Goal: Task Accomplishment & Management: Use online tool/utility

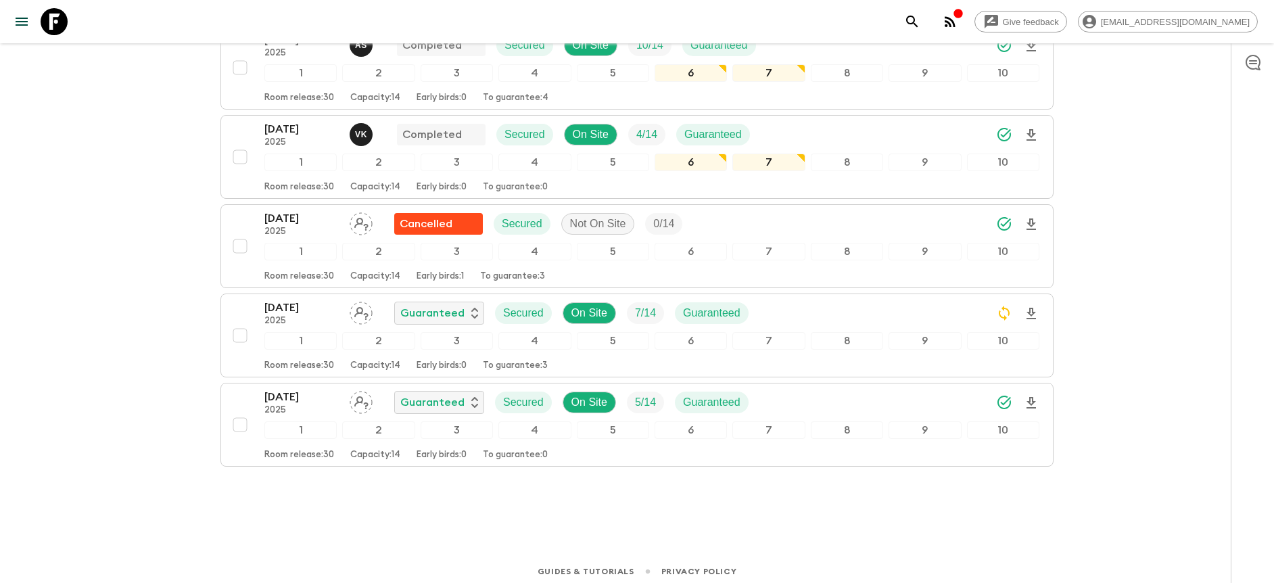
click at [1149, 173] on div "Give feedback [PERSON_NAME][EMAIL_ADDRESS][DOMAIN_NAME] We use functional & tra…" at bounding box center [637, 99] width 1274 height 982
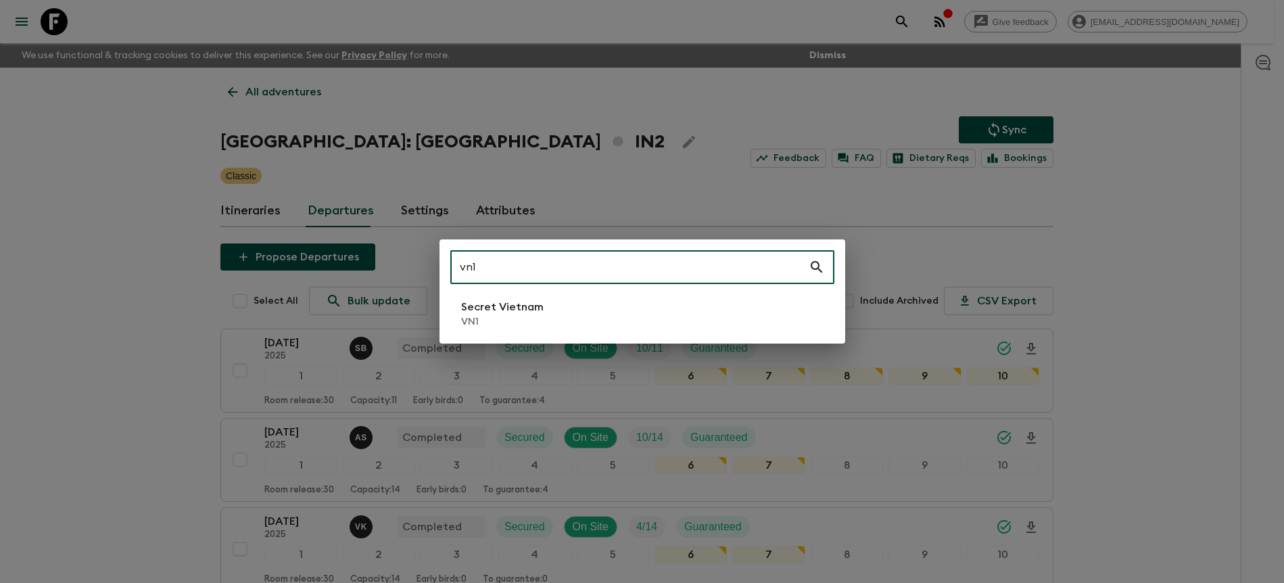
type input "vn1"
click at [617, 330] on li "Secret Vietnam VN1" at bounding box center [642, 314] width 384 height 38
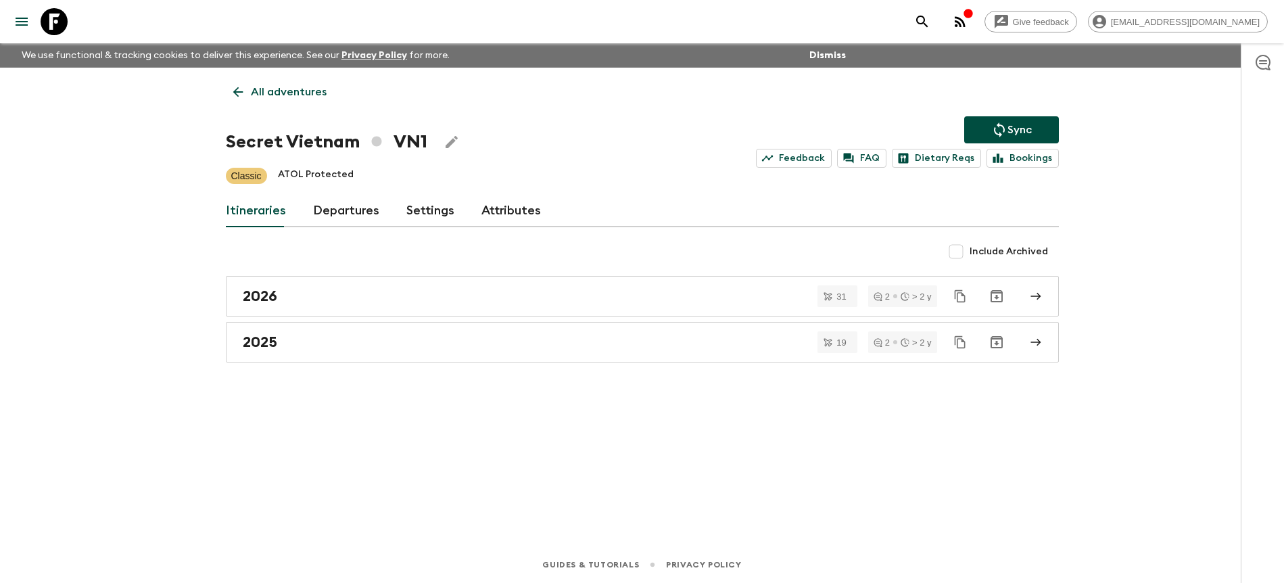
click at [371, 218] on link "Departures" at bounding box center [346, 211] width 66 height 32
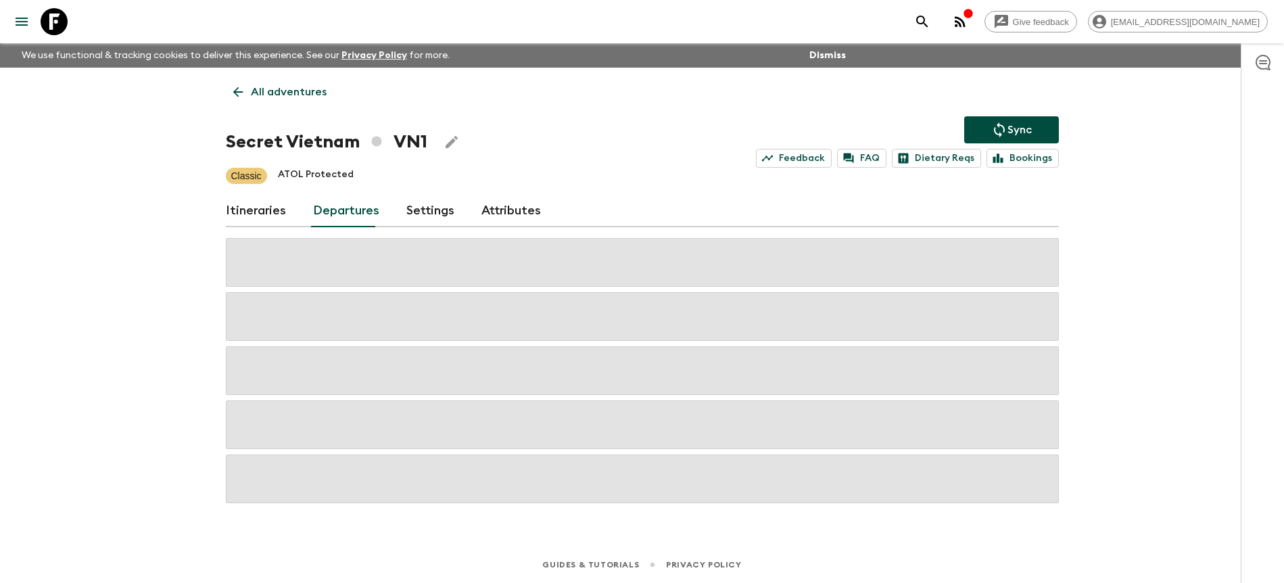
click at [1124, 226] on div "Give feedback [PERSON_NAME][EMAIL_ADDRESS][DOMAIN_NAME] We use functional & tra…" at bounding box center [642, 291] width 1284 height 583
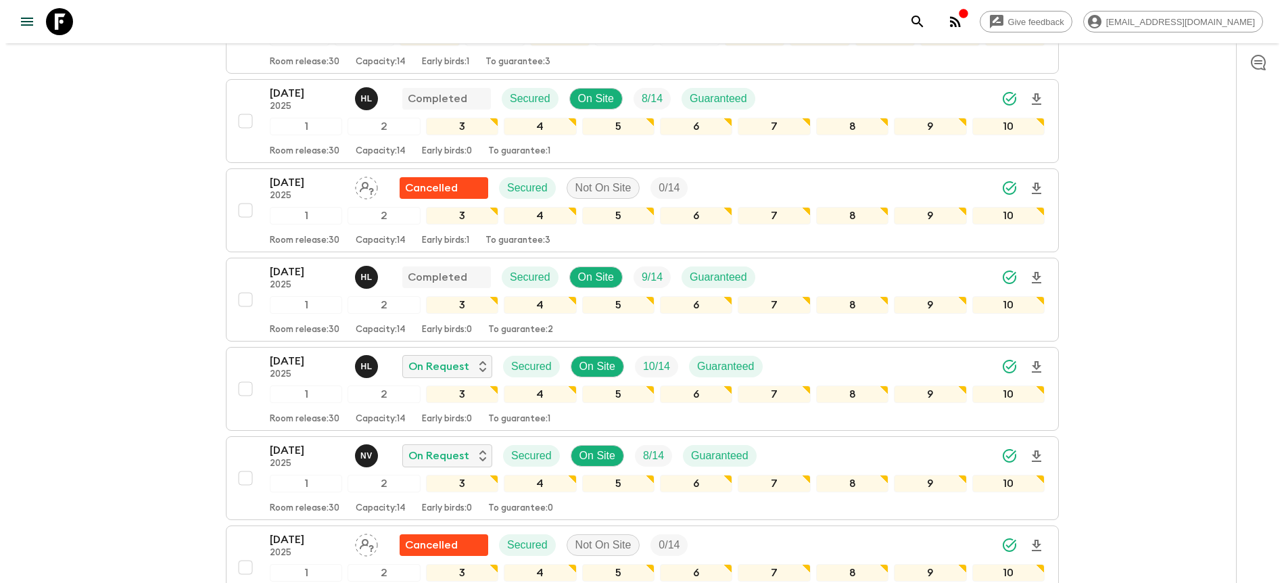
scroll to position [521, 0]
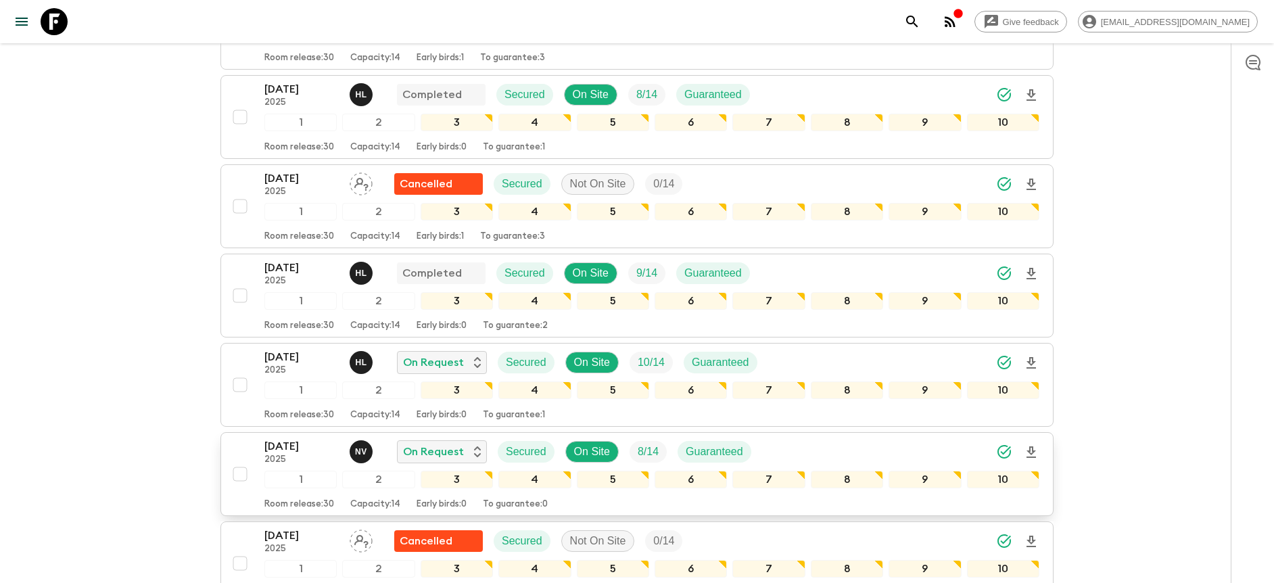
click at [1031, 453] on icon "Download Onboarding" at bounding box center [1031, 451] width 9 height 11
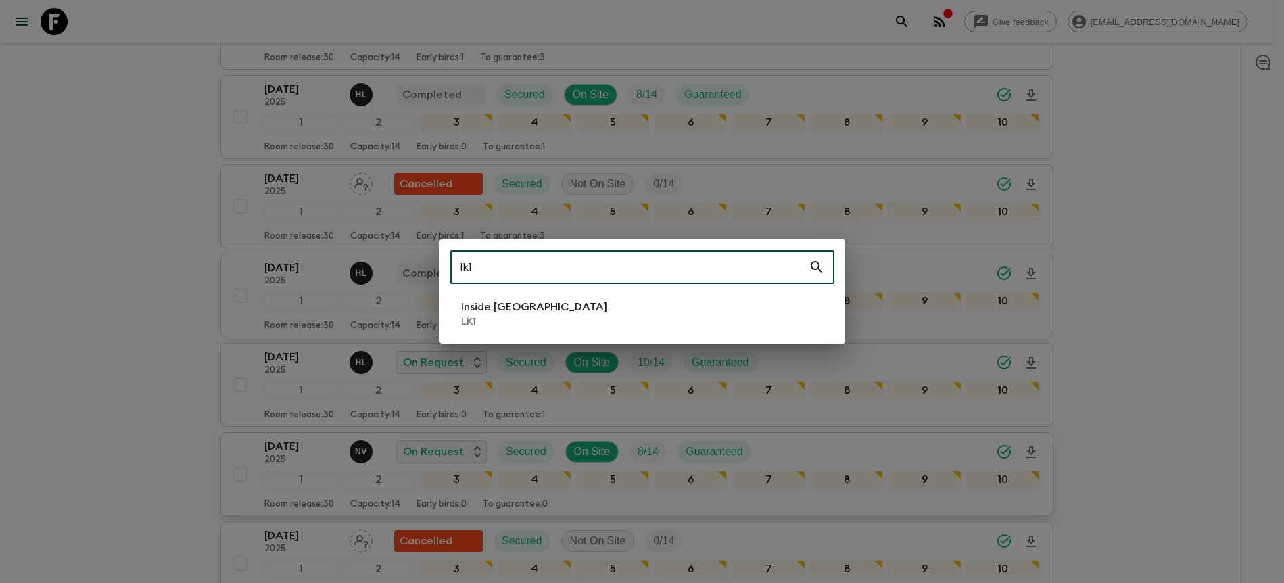
type input "lk1"
click at [586, 309] on li "Inside [GEOGRAPHIC_DATA] LK1" at bounding box center [642, 314] width 384 height 38
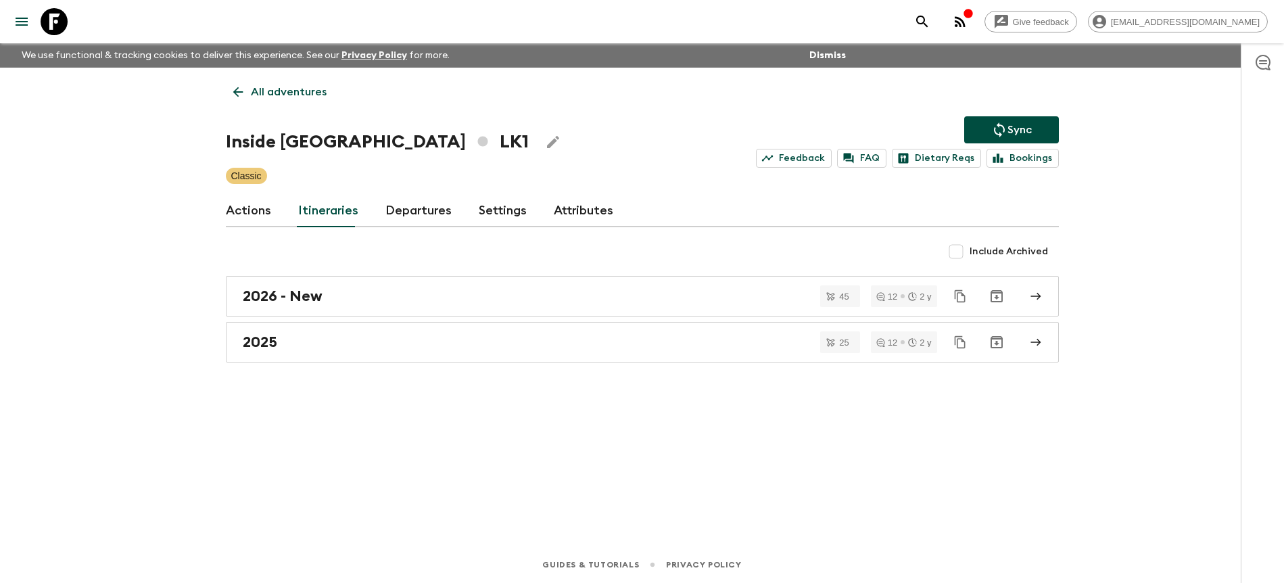
click at [406, 205] on link "Departures" at bounding box center [418, 211] width 66 height 32
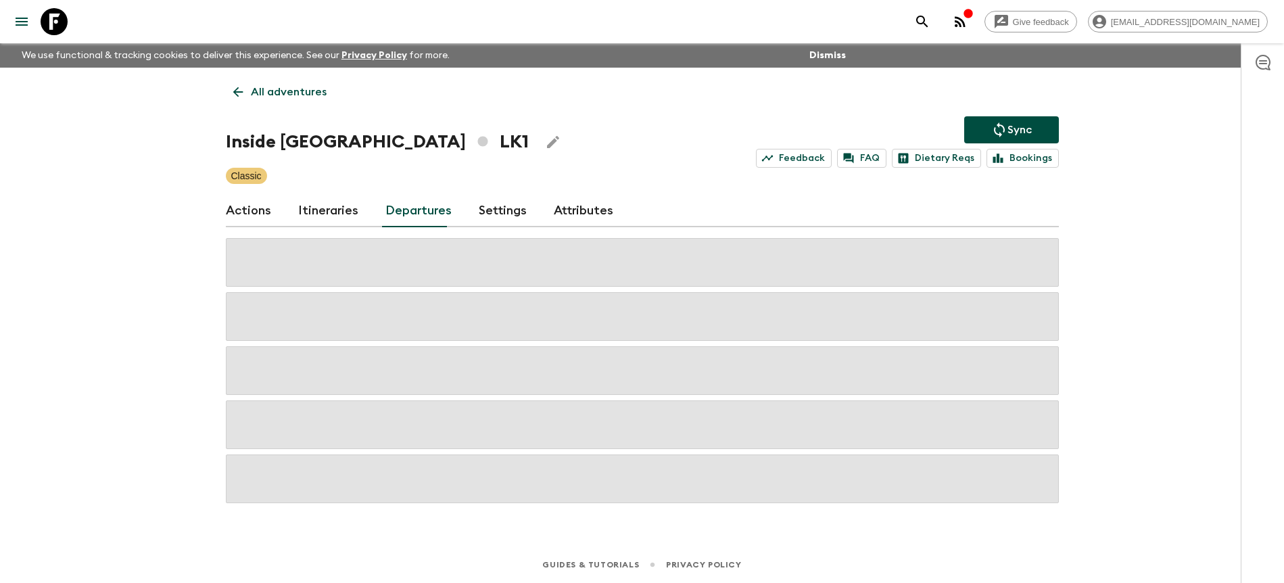
click at [1108, 218] on div "Give feedback [PERSON_NAME][EMAIL_ADDRESS][DOMAIN_NAME] We use functional & tra…" at bounding box center [642, 291] width 1284 height 583
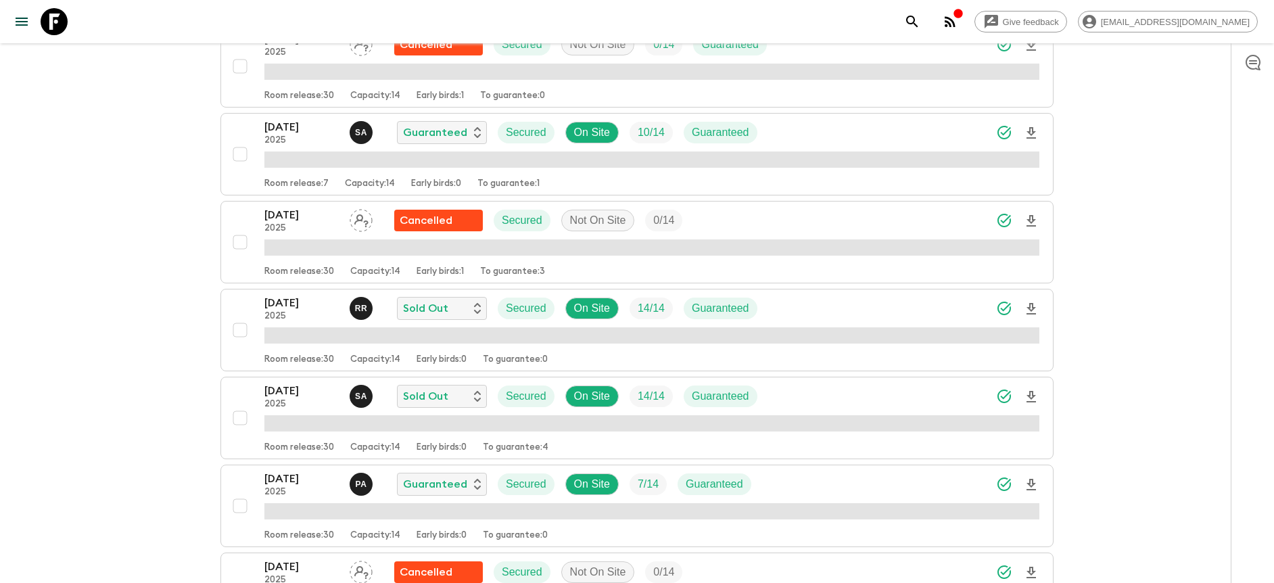
scroll to position [1361, 0]
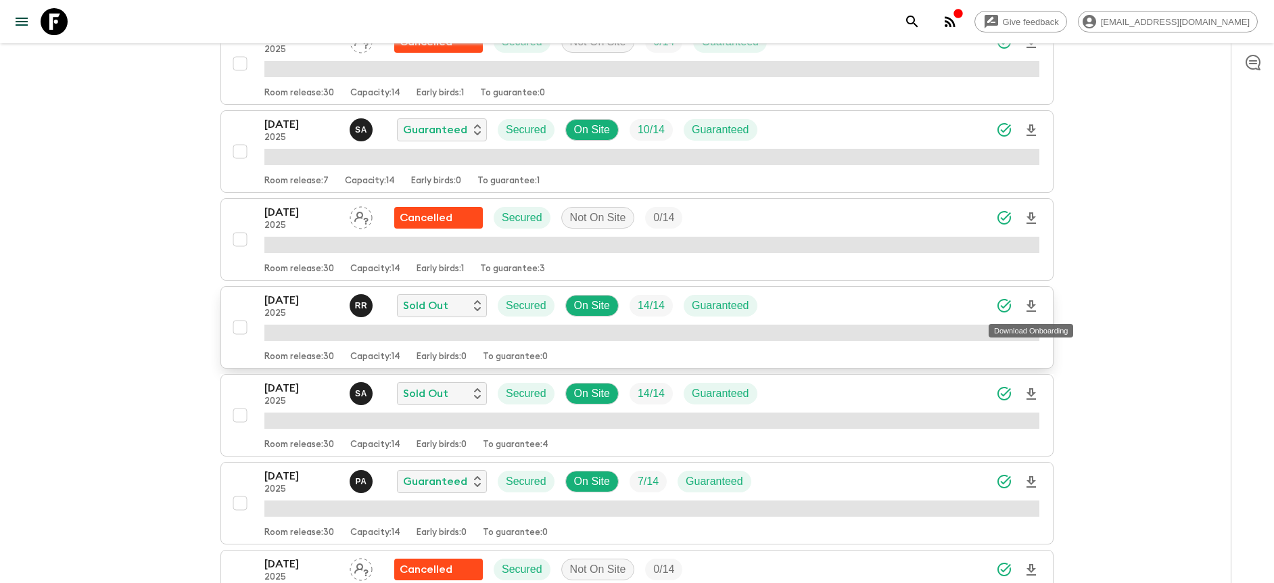
click at [1027, 308] on icon "Download Onboarding" at bounding box center [1031, 306] width 16 height 16
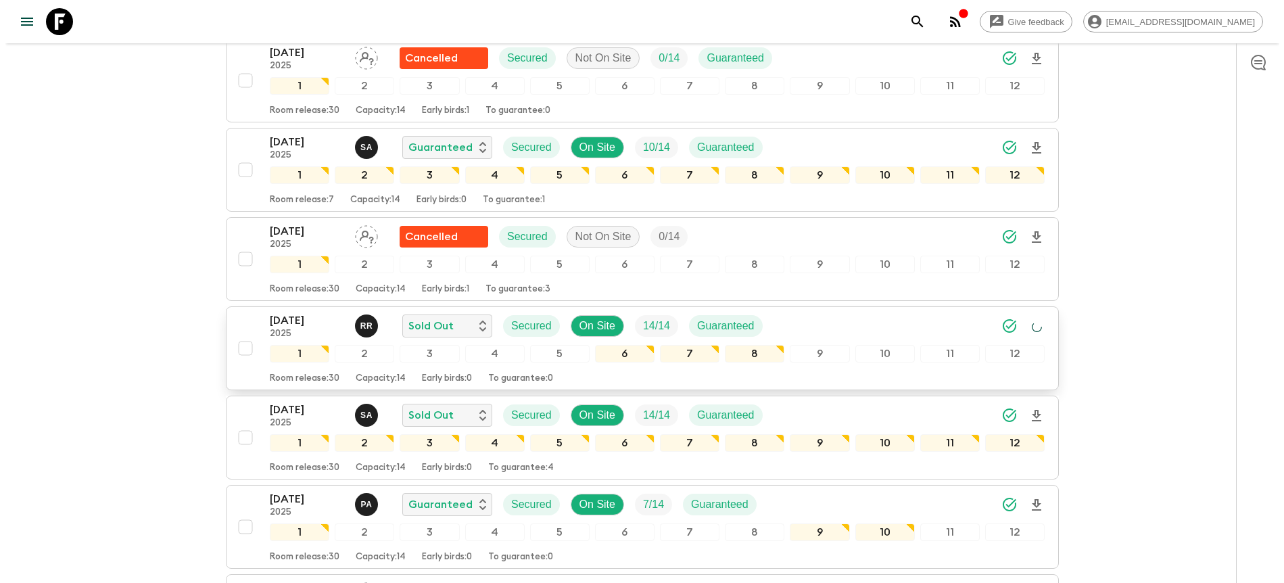
scroll to position [1378, 0]
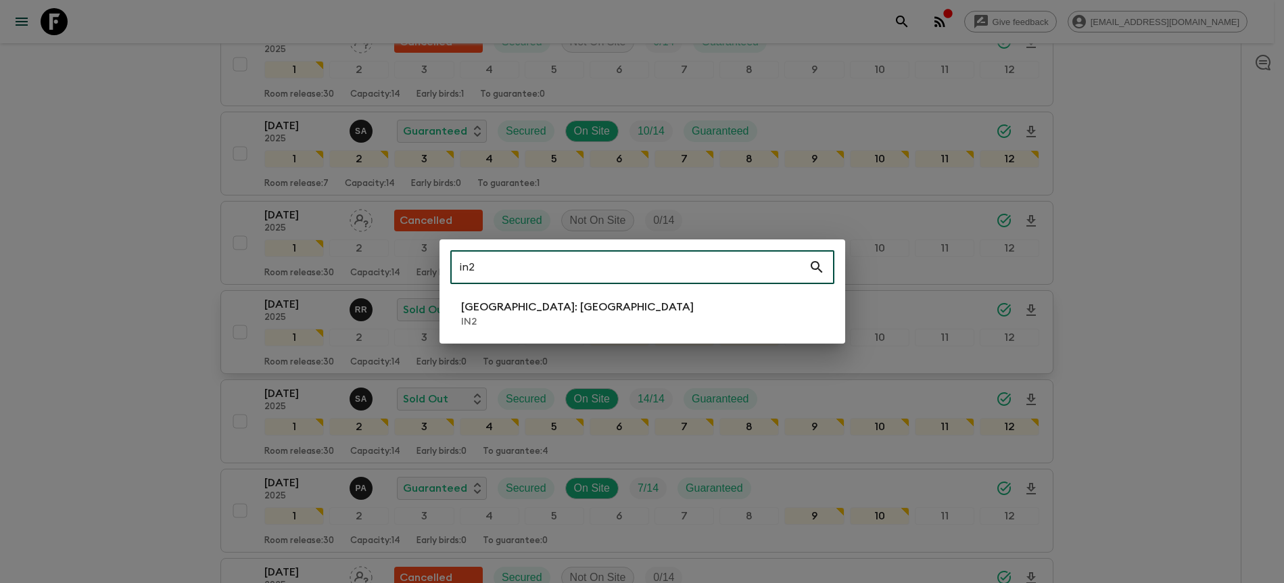
type input "in2"
click at [684, 300] on li "[GEOGRAPHIC_DATA]: [GEOGRAPHIC_DATA] IN2" at bounding box center [642, 314] width 384 height 38
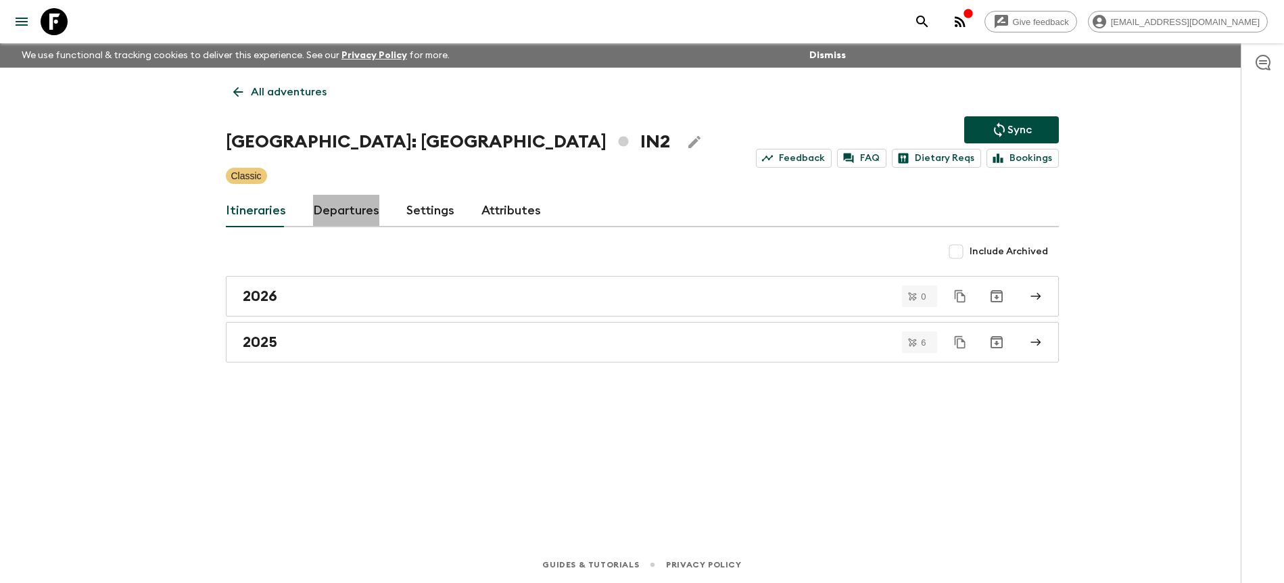
click at [352, 203] on link "Departures" at bounding box center [346, 211] width 66 height 32
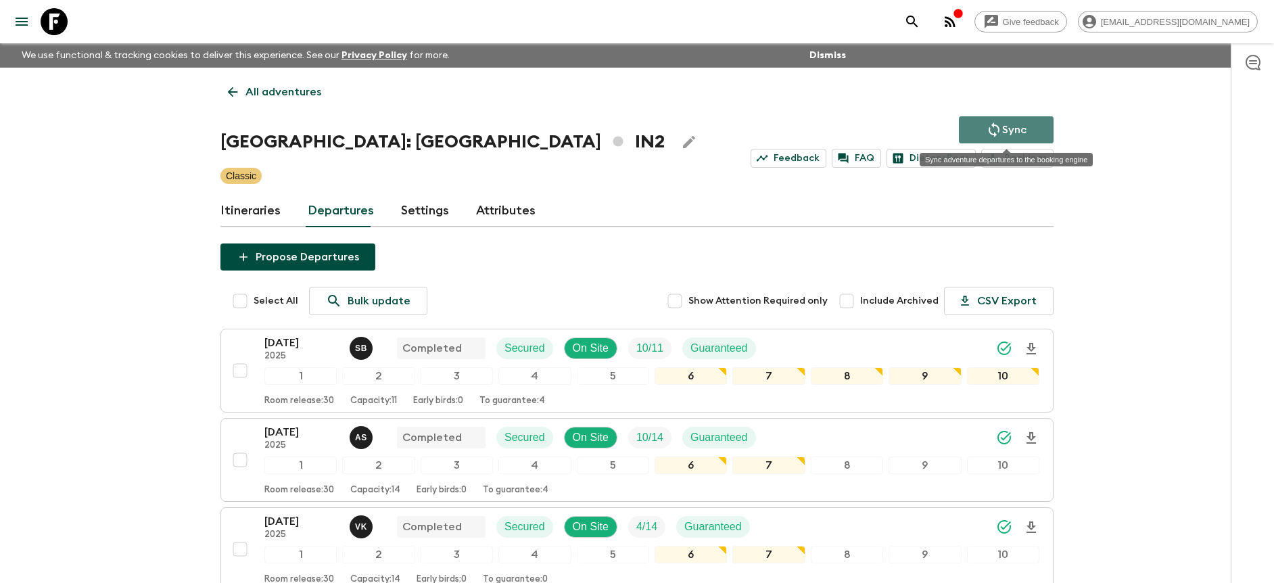
click at [1008, 133] on p "Sync" at bounding box center [1014, 130] width 24 height 16
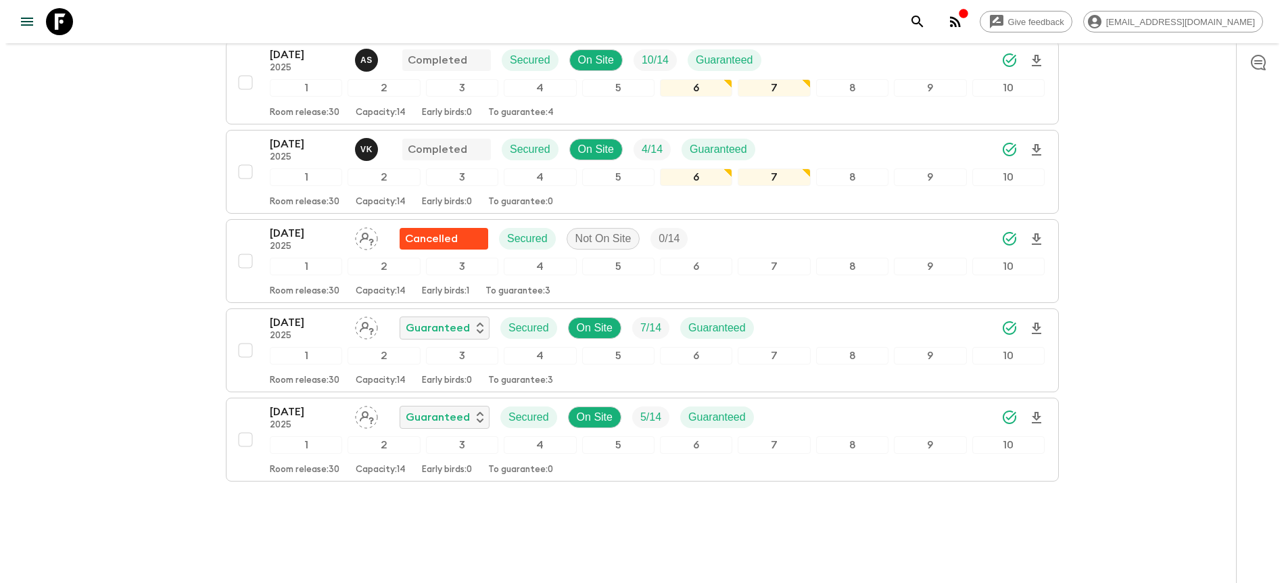
scroll to position [399, 0]
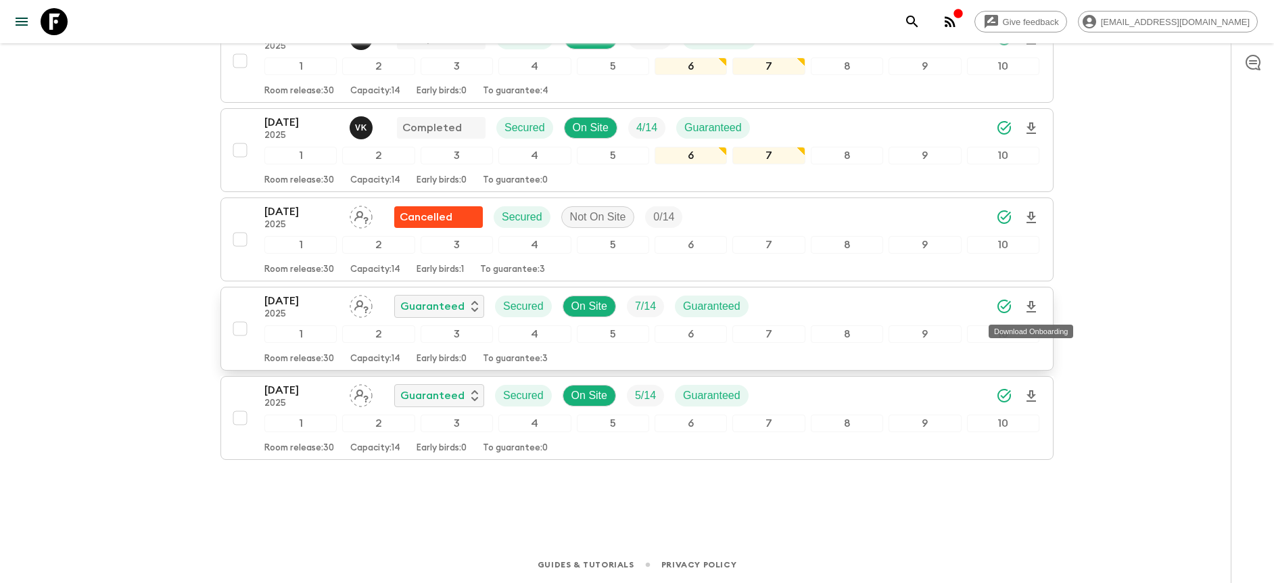
click at [1033, 306] on icon "Download Onboarding" at bounding box center [1031, 306] width 9 height 11
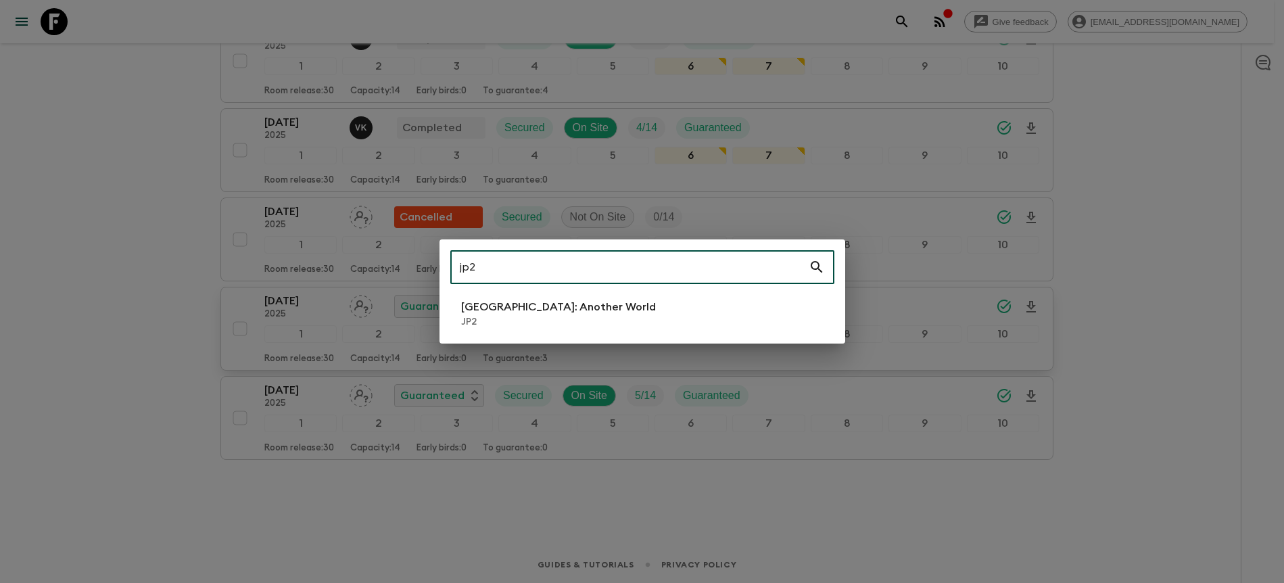
type input "jp2"
click at [664, 300] on li "[GEOGRAPHIC_DATA]: Another World JP2" at bounding box center [642, 314] width 384 height 38
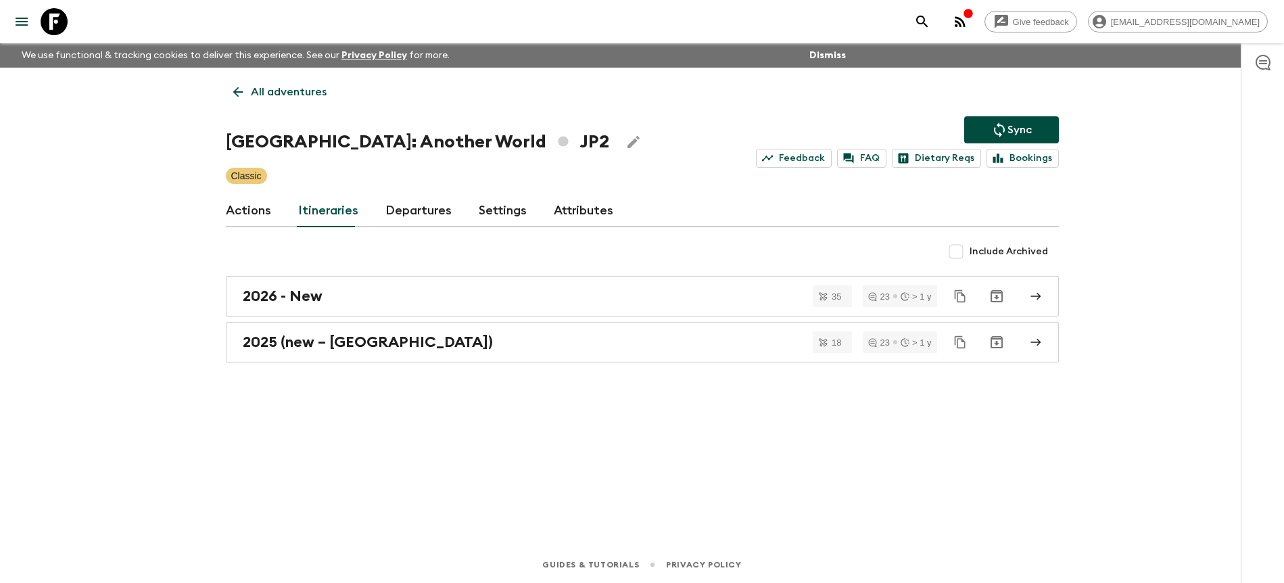
click at [427, 212] on link "Departures" at bounding box center [418, 211] width 66 height 32
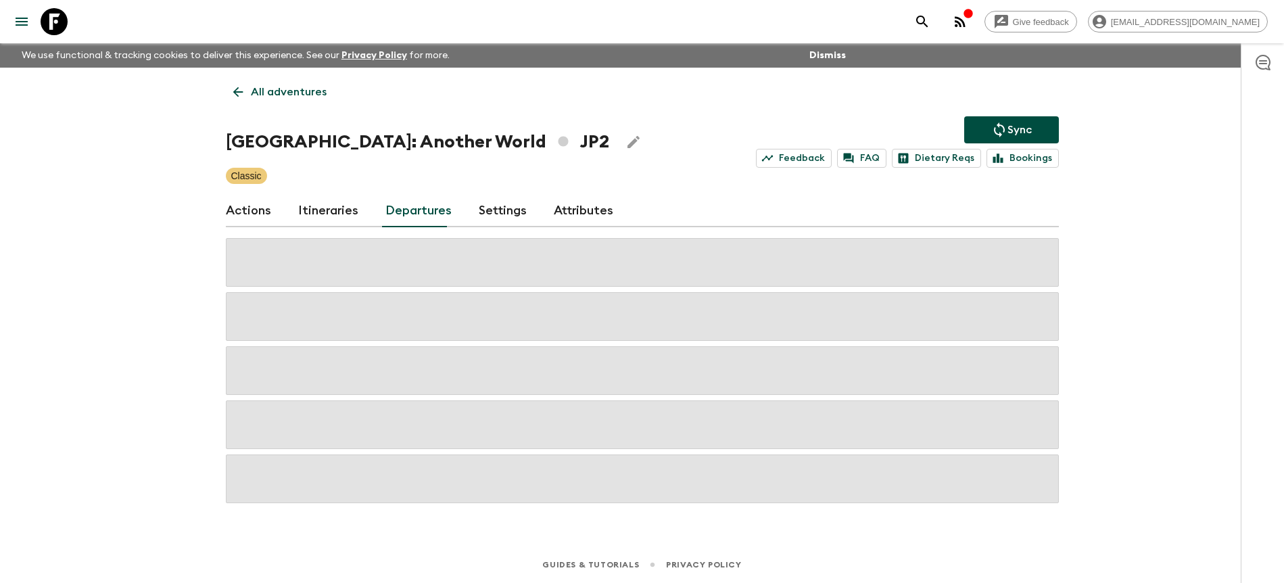
click at [1155, 239] on div "Give feedback [PERSON_NAME][EMAIL_ADDRESS][DOMAIN_NAME] We use functional & tra…" at bounding box center [642, 291] width 1284 height 583
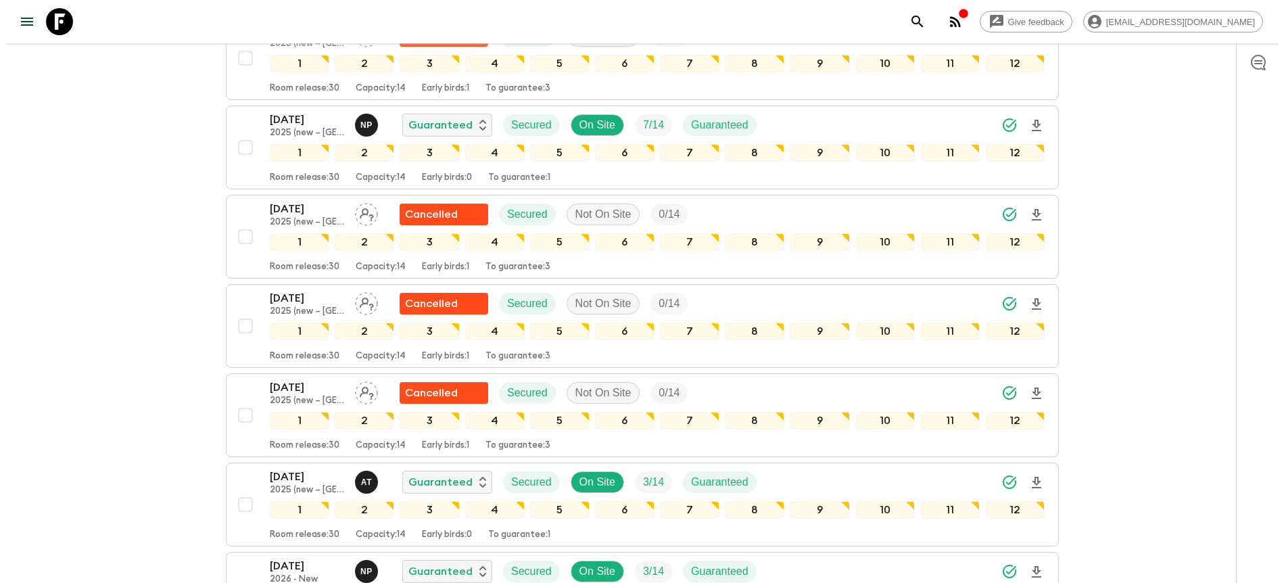
scroll to position [1374, 0]
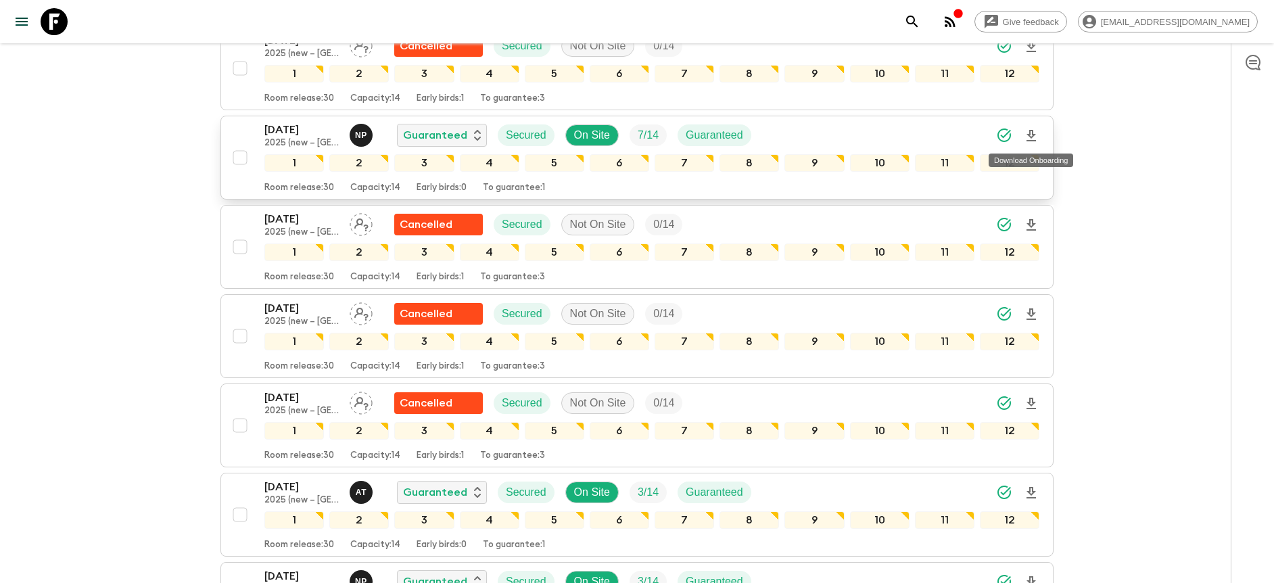
click at [1033, 135] on icon "Download Onboarding" at bounding box center [1031, 135] width 9 height 11
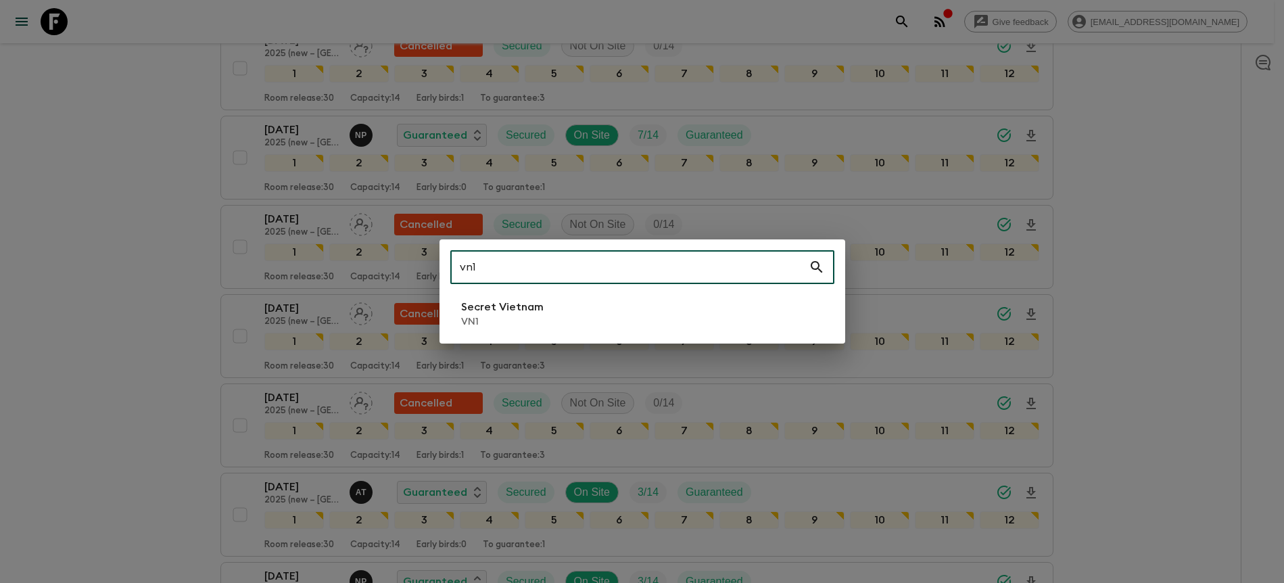
type input "vn1"
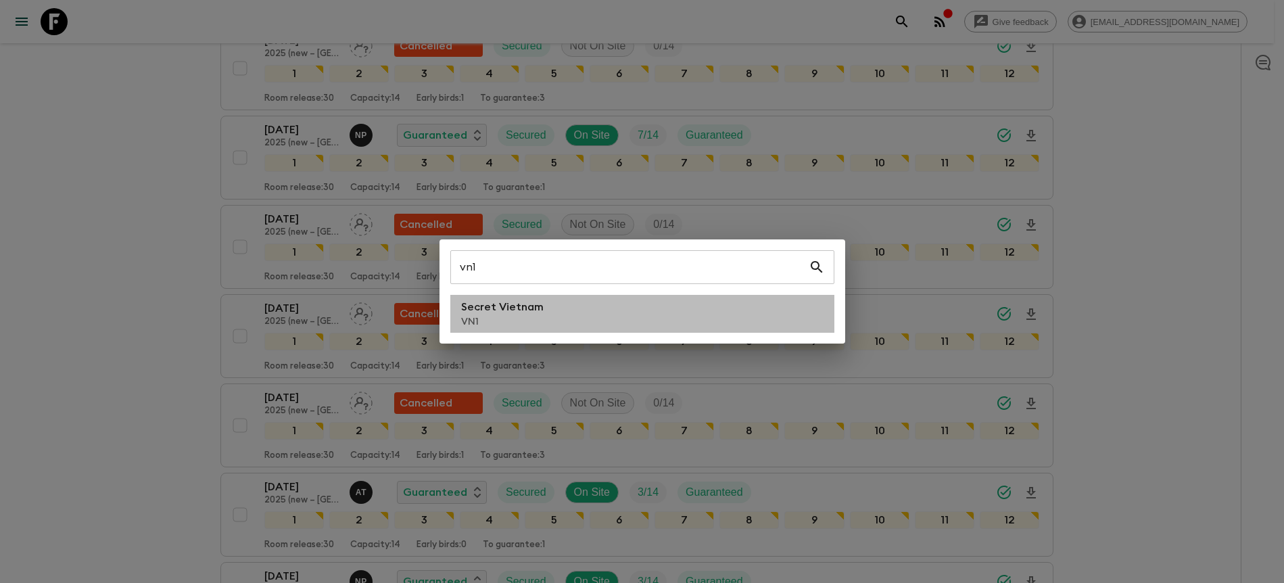
click at [575, 310] on li "Secret Vietnam VN1" at bounding box center [642, 314] width 384 height 38
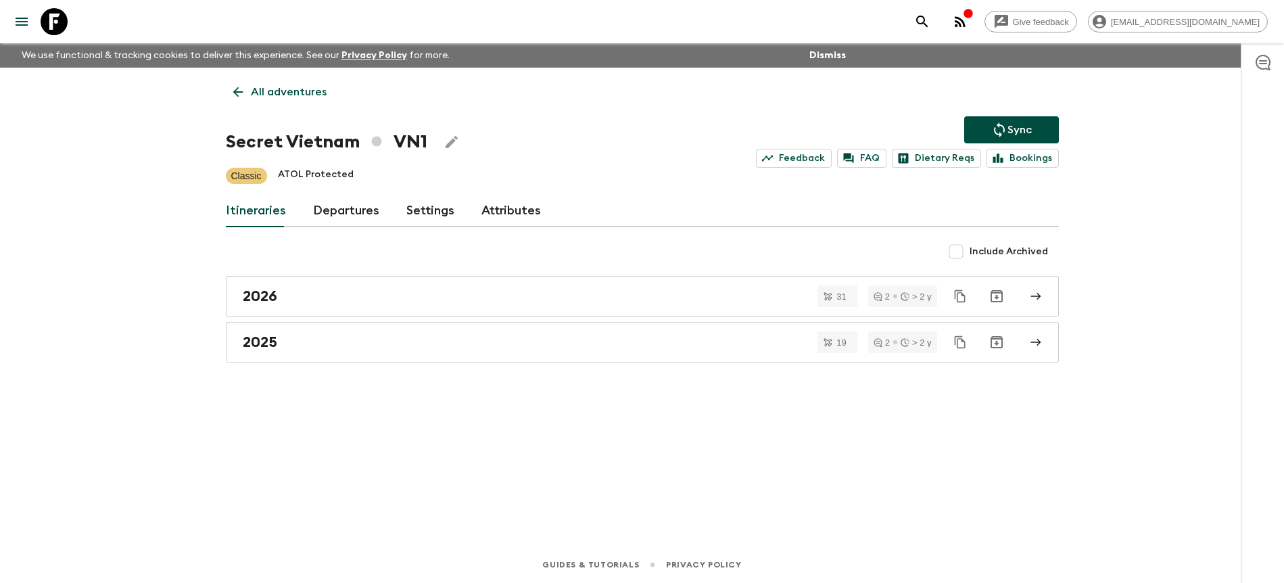
click at [364, 212] on link "Departures" at bounding box center [346, 211] width 66 height 32
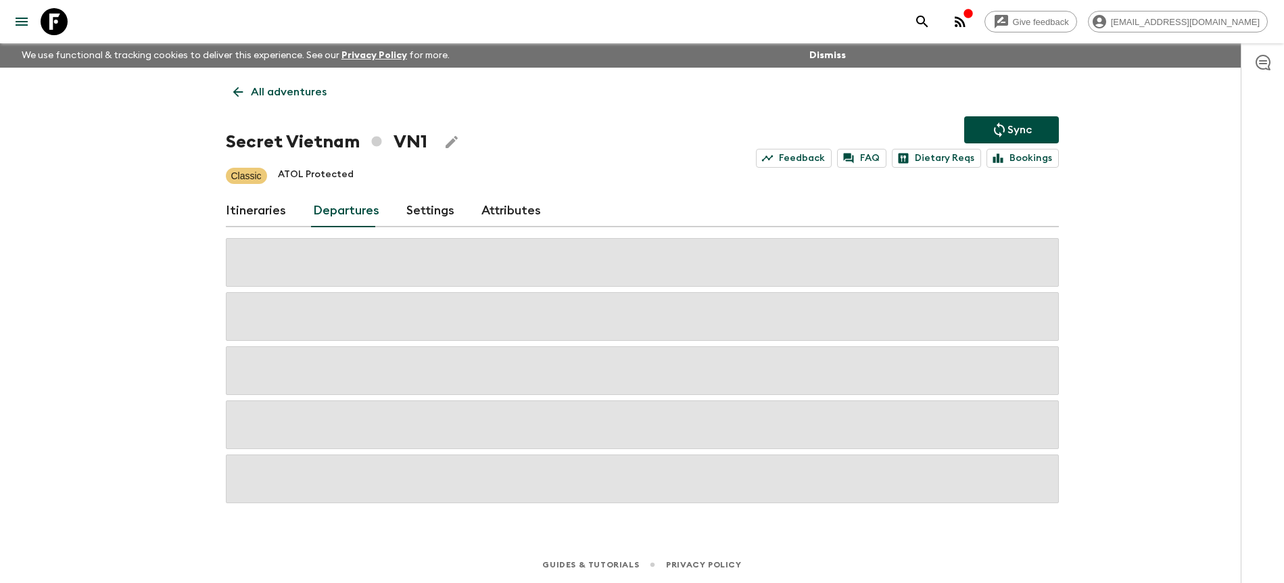
click at [1155, 304] on div "Give feedback [PERSON_NAME][EMAIL_ADDRESS][DOMAIN_NAME] We use functional & tra…" at bounding box center [642, 291] width 1284 height 583
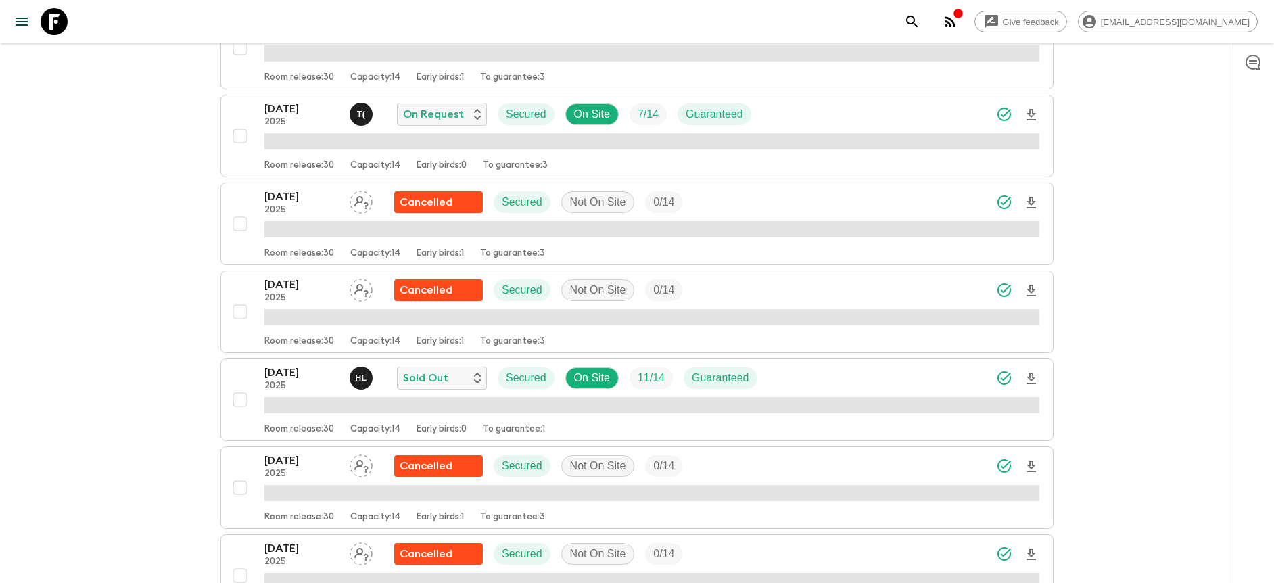
scroll to position [1034, 0]
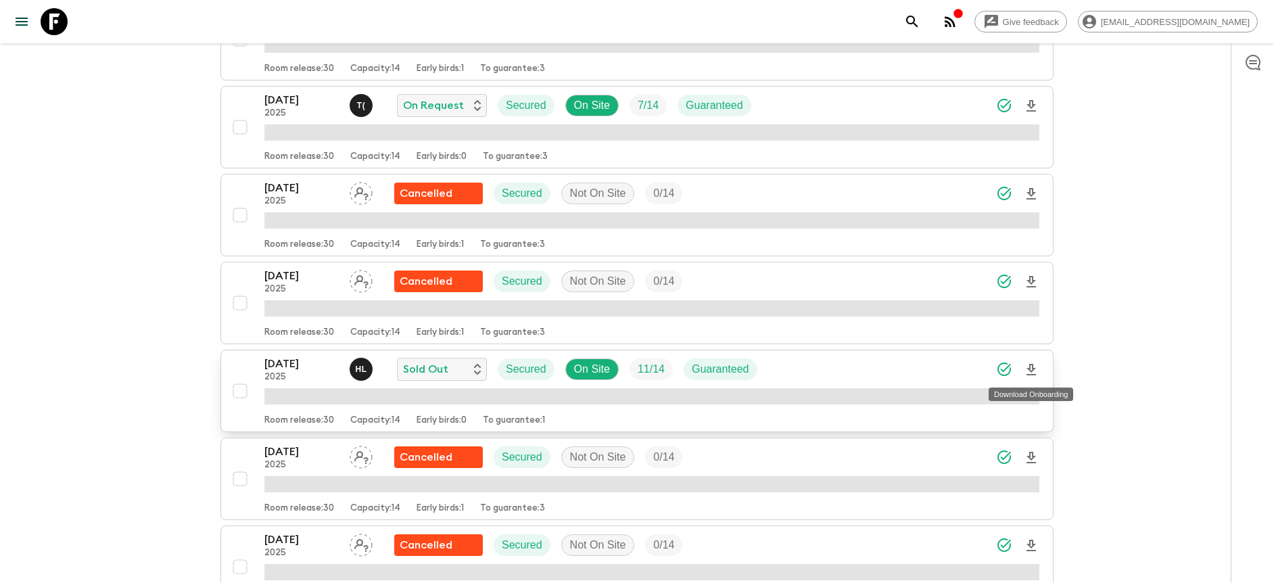
click at [1028, 368] on icon "Download Onboarding" at bounding box center [1031, 369] width 9 height 11
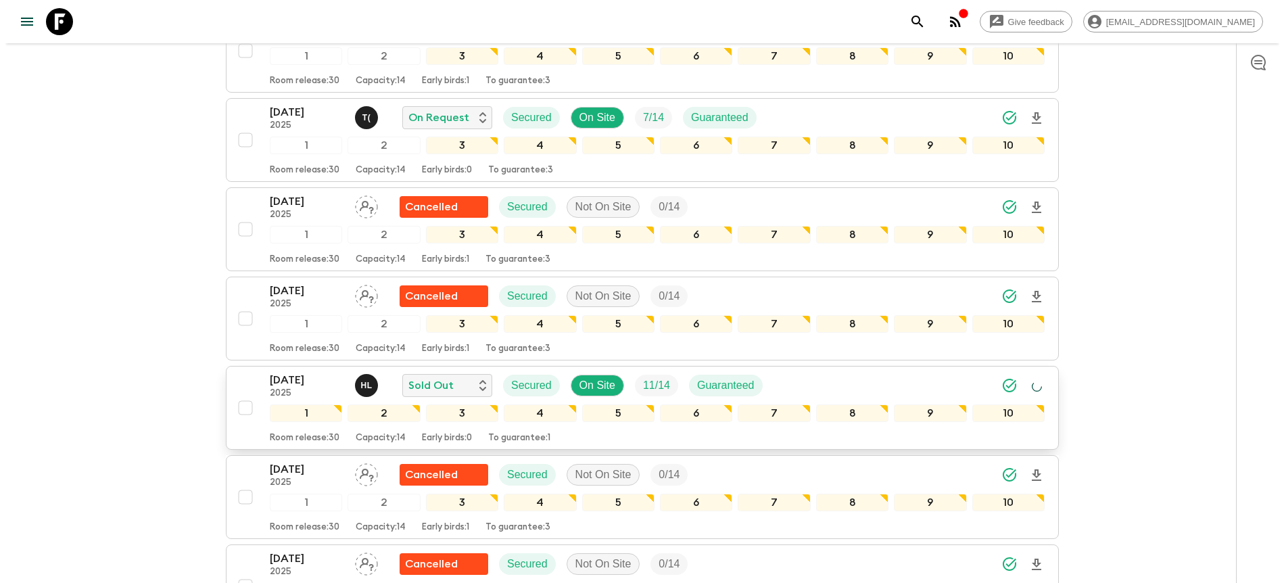
scroll to position [1045, 0]
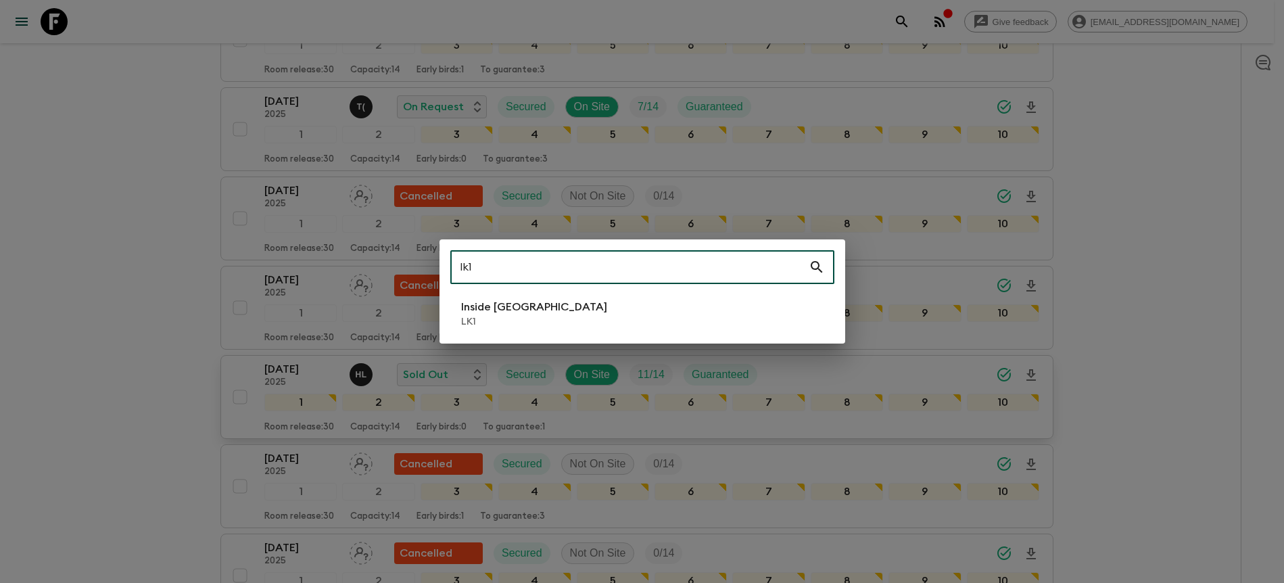
type input "lk1"
click at [510, 305] on p "Inside [GEOGRAPHIC_DATA]" at bounding box center [534, 307] width 146 height 16
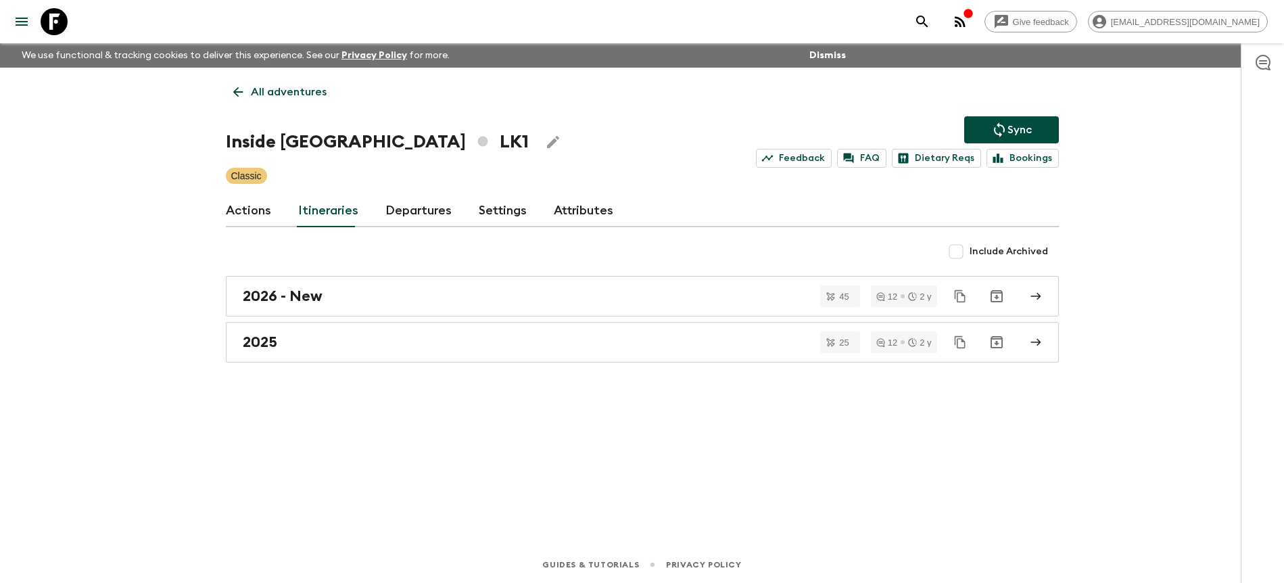
click at [399, 207] on link "Departures" at bounding box center [418, 211] width 66 height 32
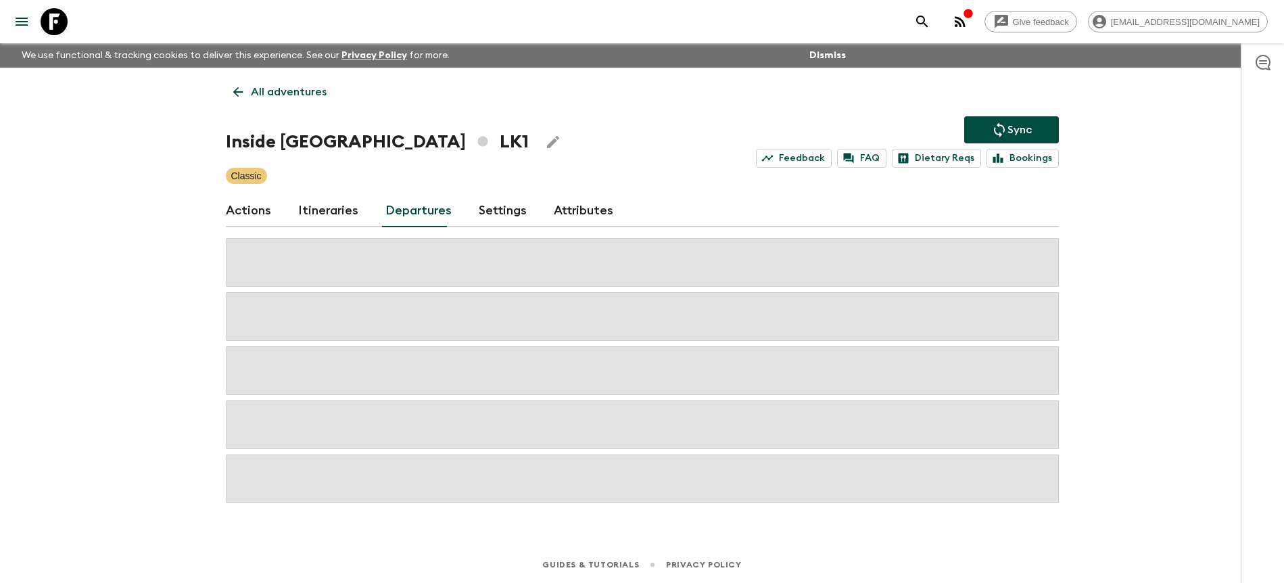
click at [1129, 231] on div "Give feedback [PERSON_NAME][EMAIL_ADDRESS][DOMAIN_NAME] We use functional & tra…" at bounding box center [642, 291] width 1284 height 583
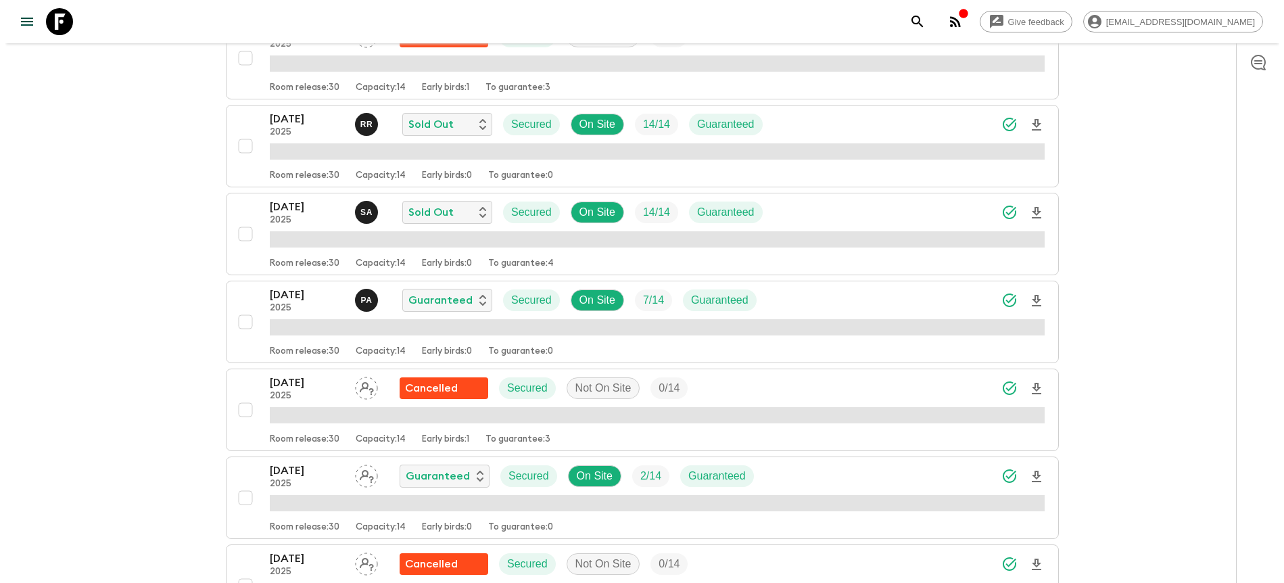
scroll to position [1558, 0]
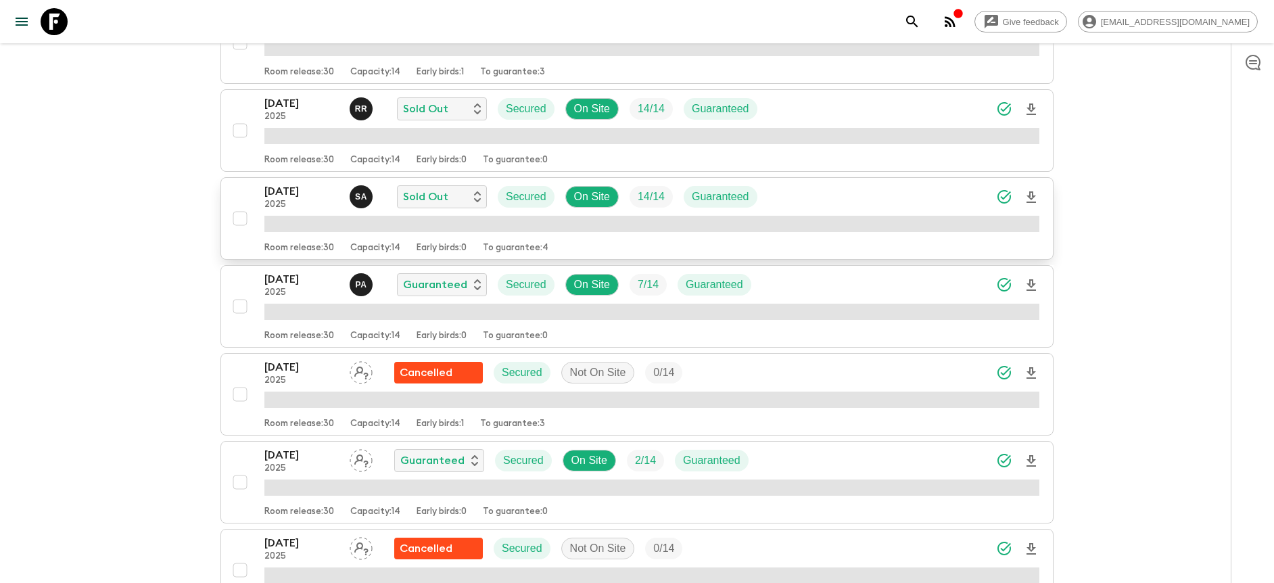
click at [1031, 200] on icon "Download Onboarding" at bounding box center [1031, 197] width 16 height 16
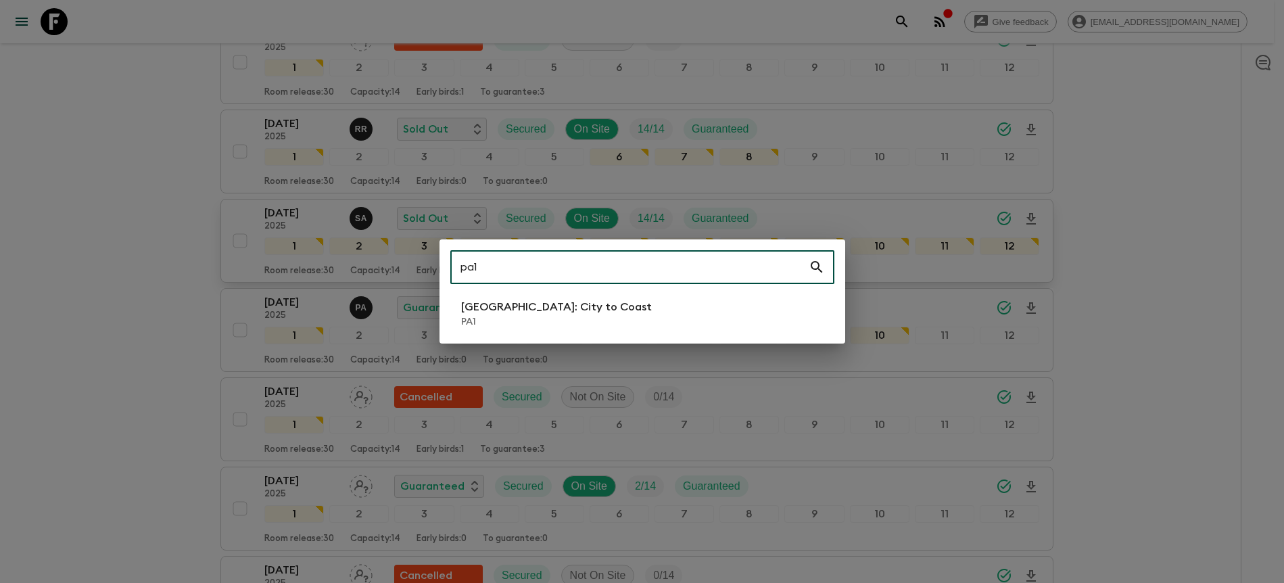
type input "pa1"
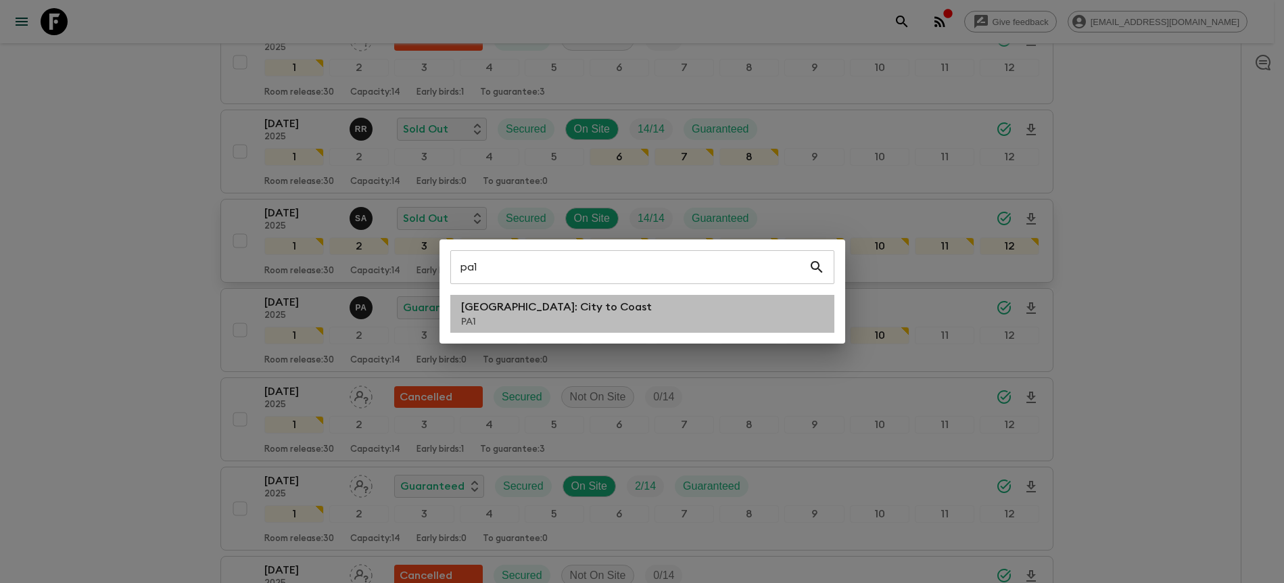
click at [504, 308] on p "[GEOGRAPHIC_DATA]: City to Coast" at bounding box center [556, 307] width 191 height 16
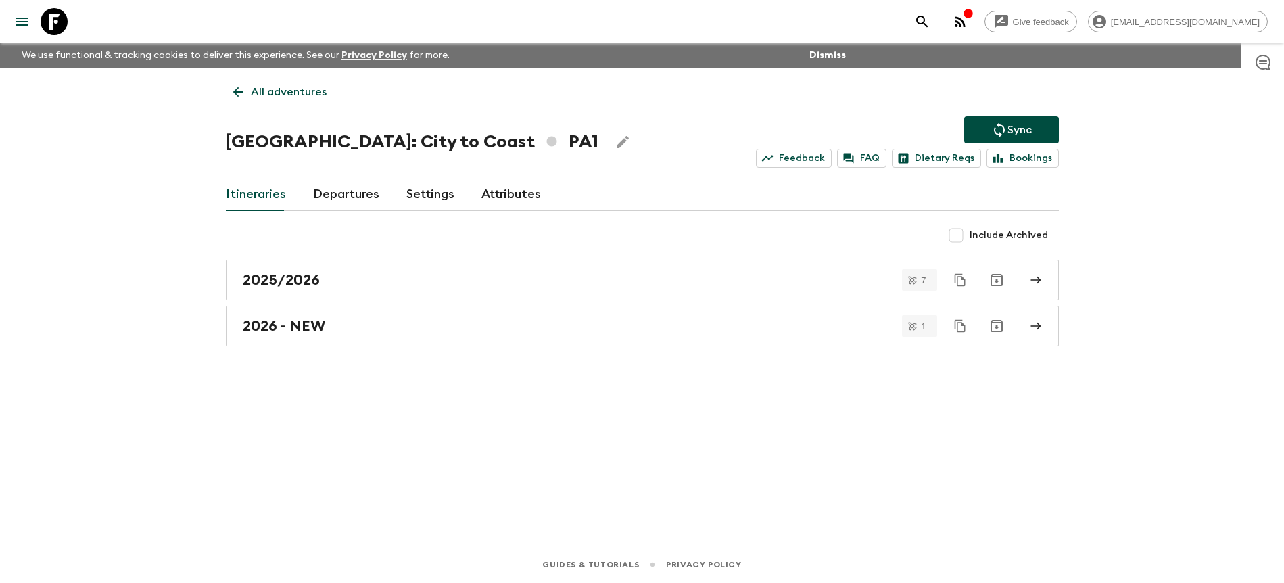
click at [367, 197] on link "Departures" at bounding box center [346, 195] width 66 height 32
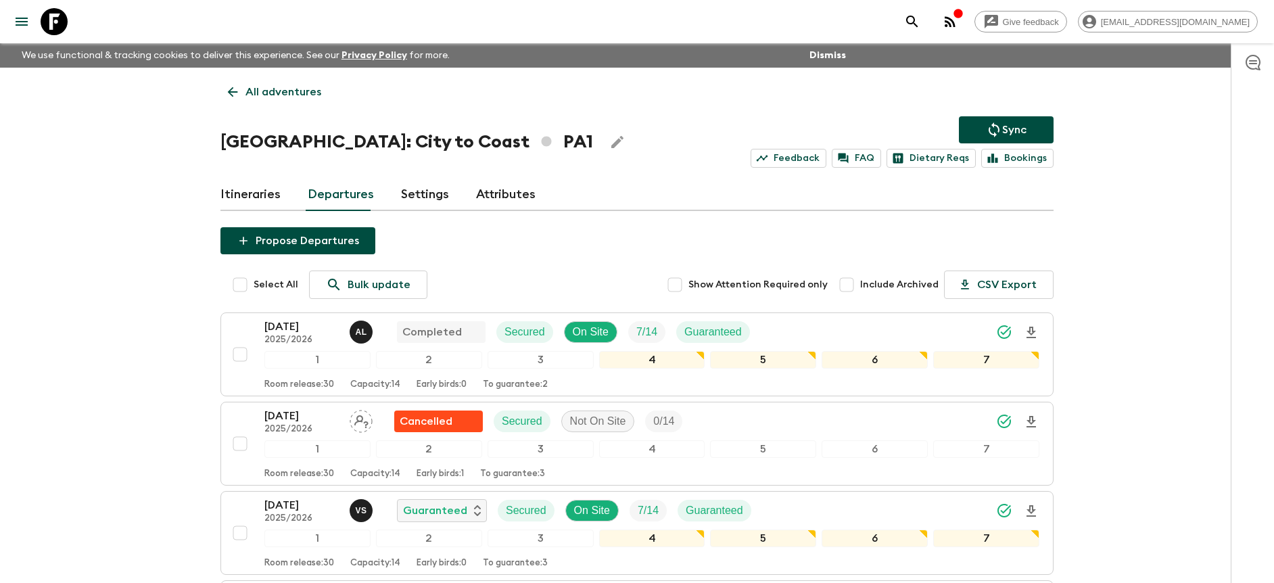
click at [1148, 286] on div "Give feedback [PERSON_NAME][EMAIL_ADDRESS][DOMAIN_NAME] We use functional & tra…" at bounding box center [637, 572] width 1274 height 1144
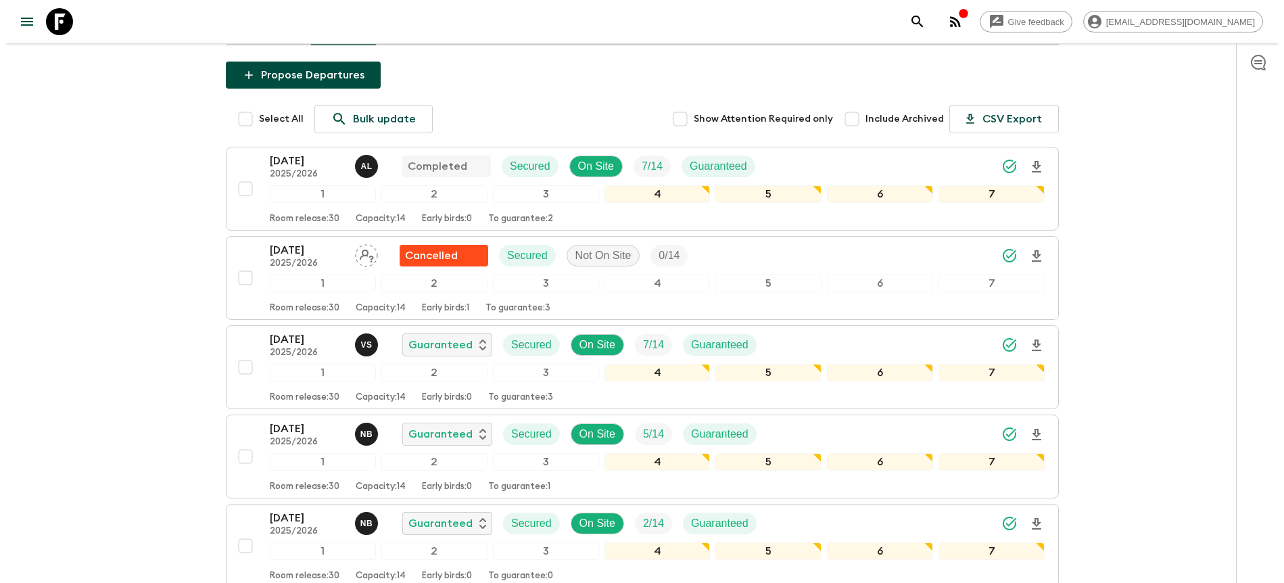
scroll to position [168, 0]
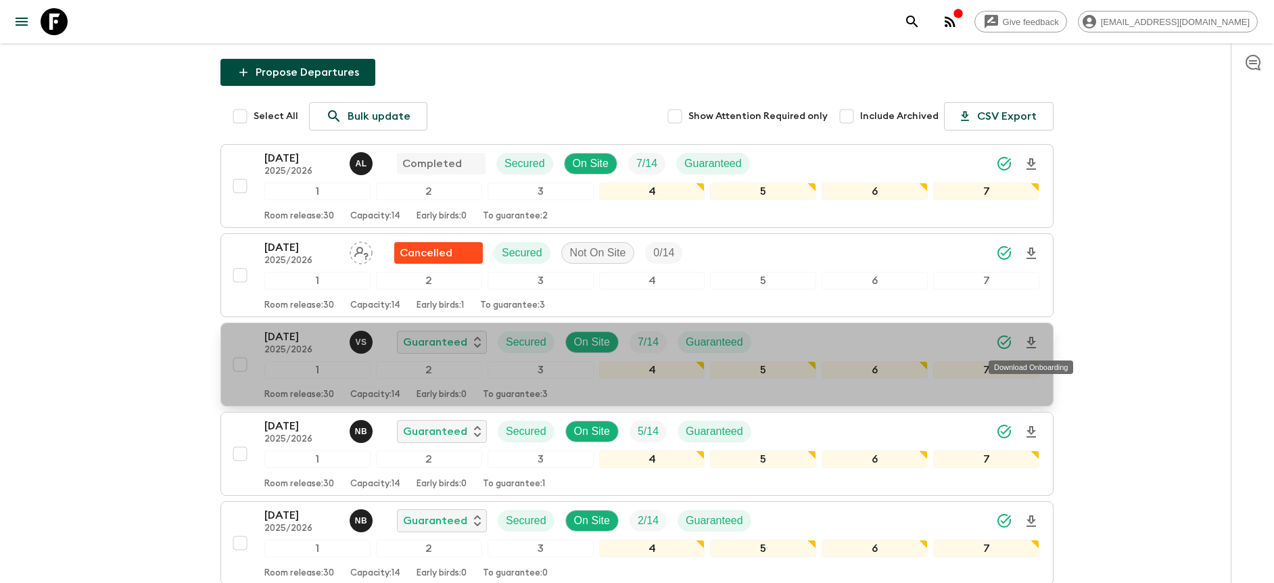
click at [1030, 342] on icon "Download Onboarding" at bounding box center [1031, 342] width 9 height 11
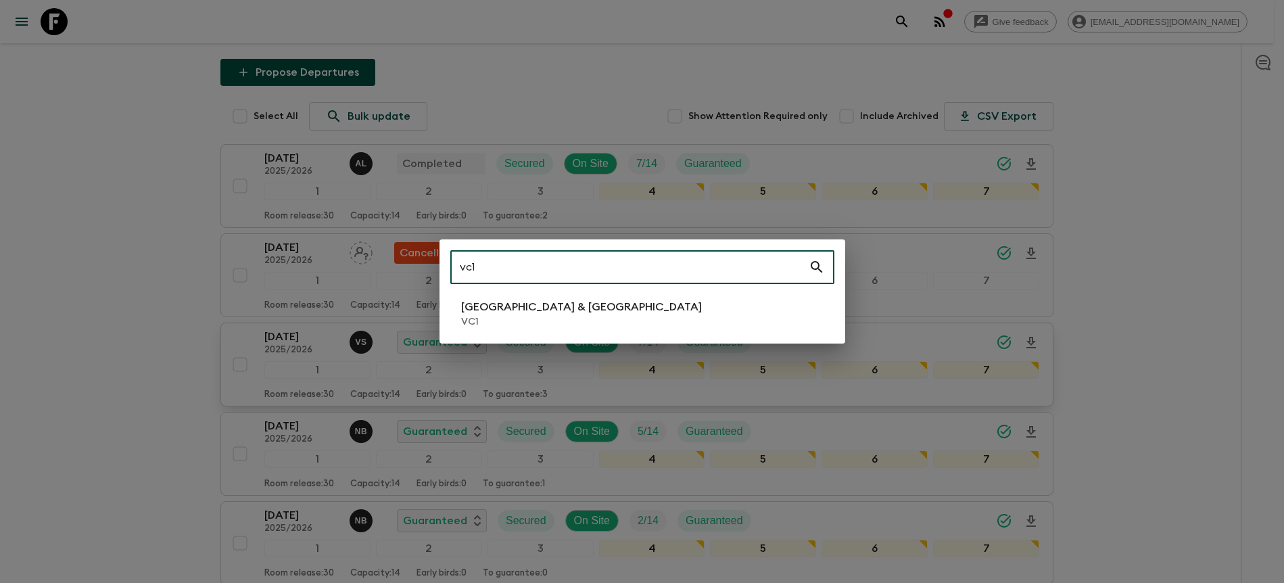
type input "vc1"
click at [616, 327] on li "Vietnam & Cambodia VC1" at bounding box center [642, 314] width 384 height 38
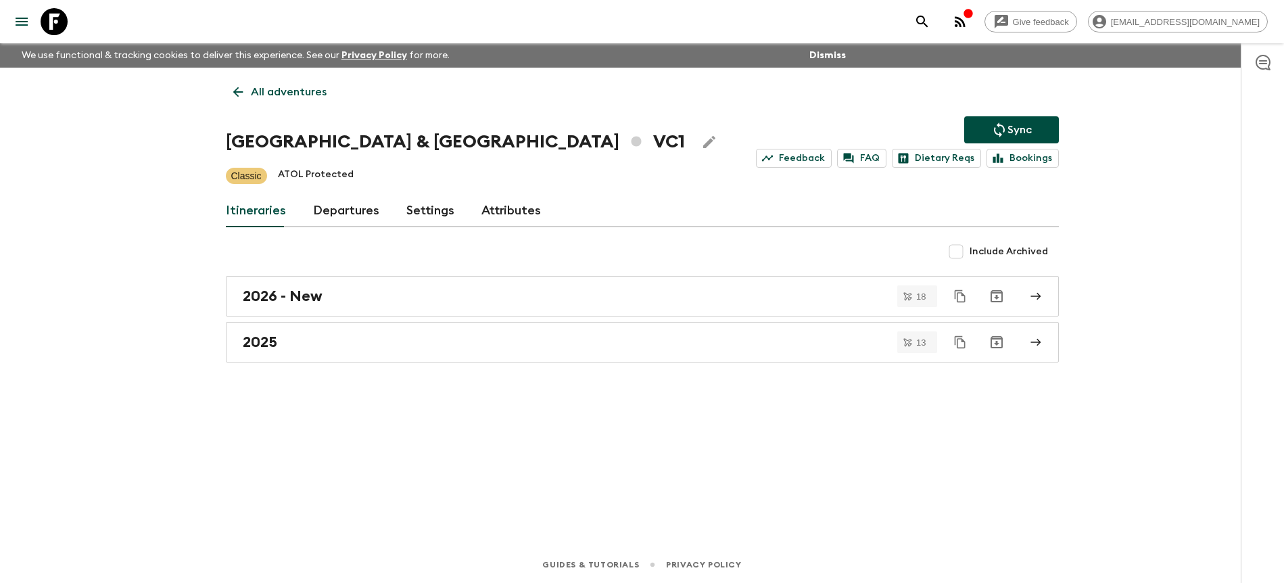
click at [315, 219] on link "Departures" at bounding box center [346, 211] width 66 height 32
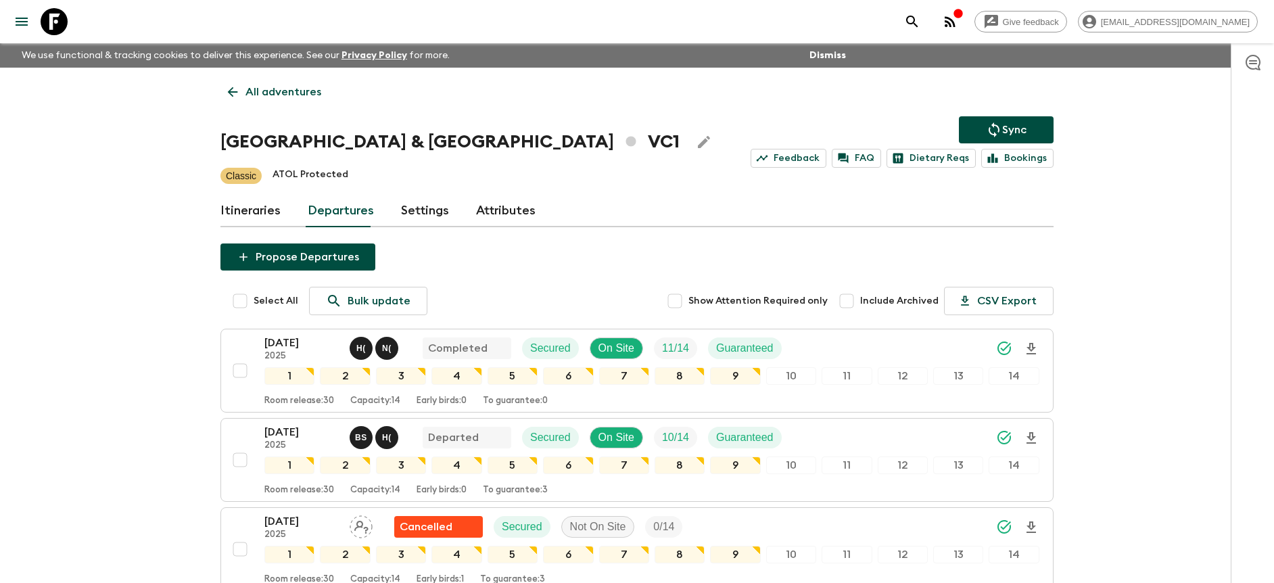
click at [352, 206] on link "Departures" at bounding box center [341, 211] width 66 height 32
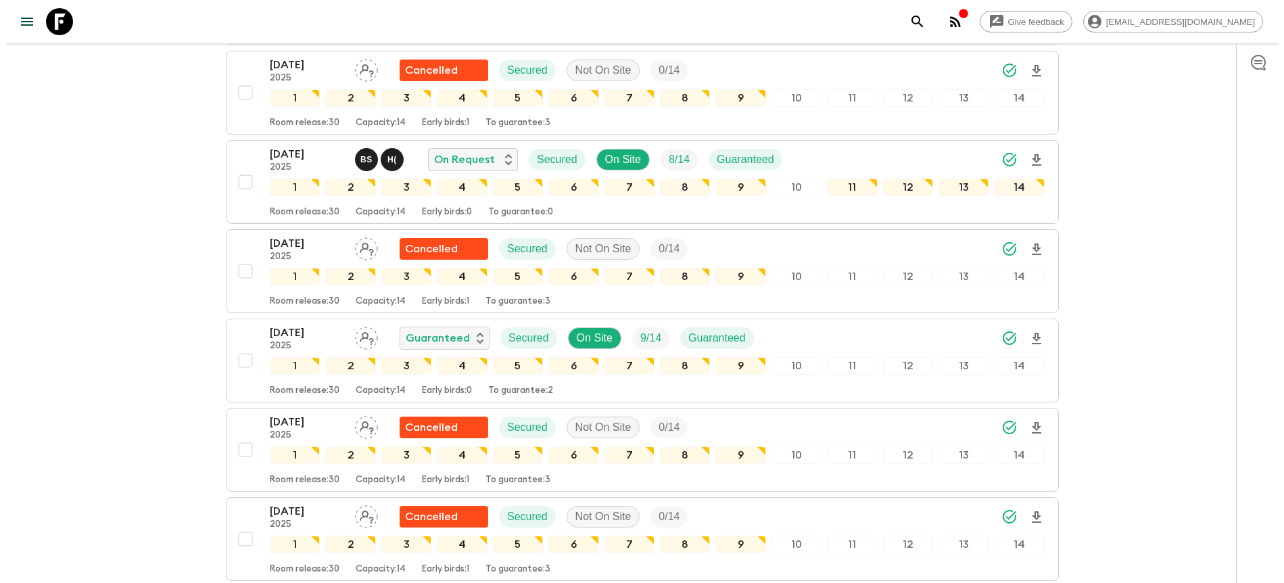
scroll to position [484, 0]
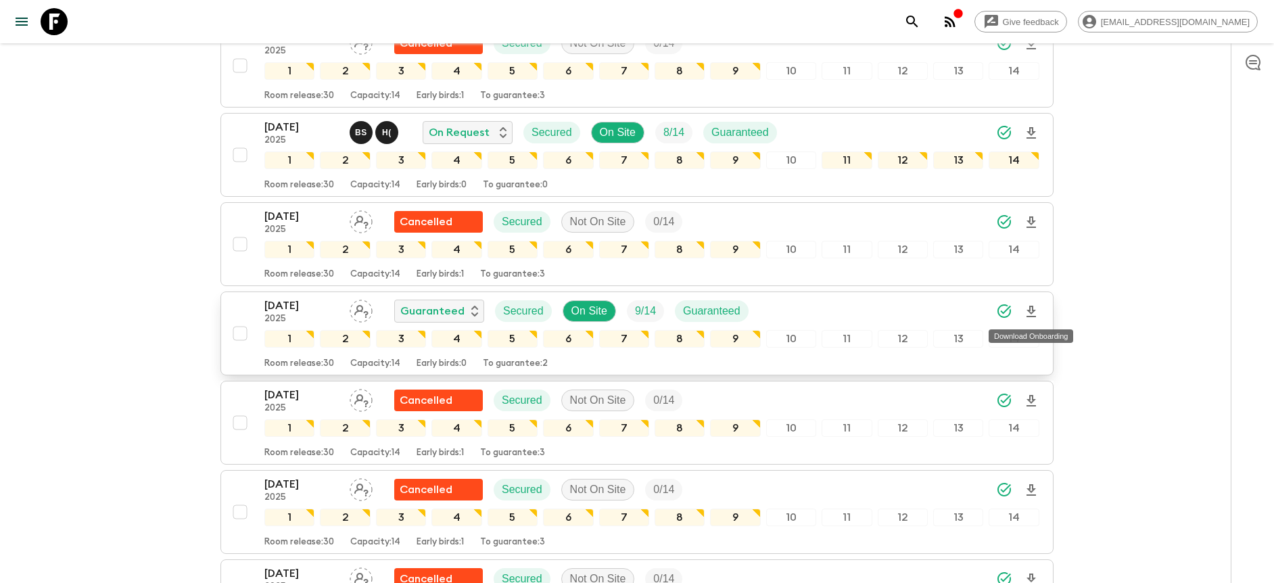
click at [1029, 307] on icon "Download Onboarding" at bounding box center [1031, 311] width 9 height 11
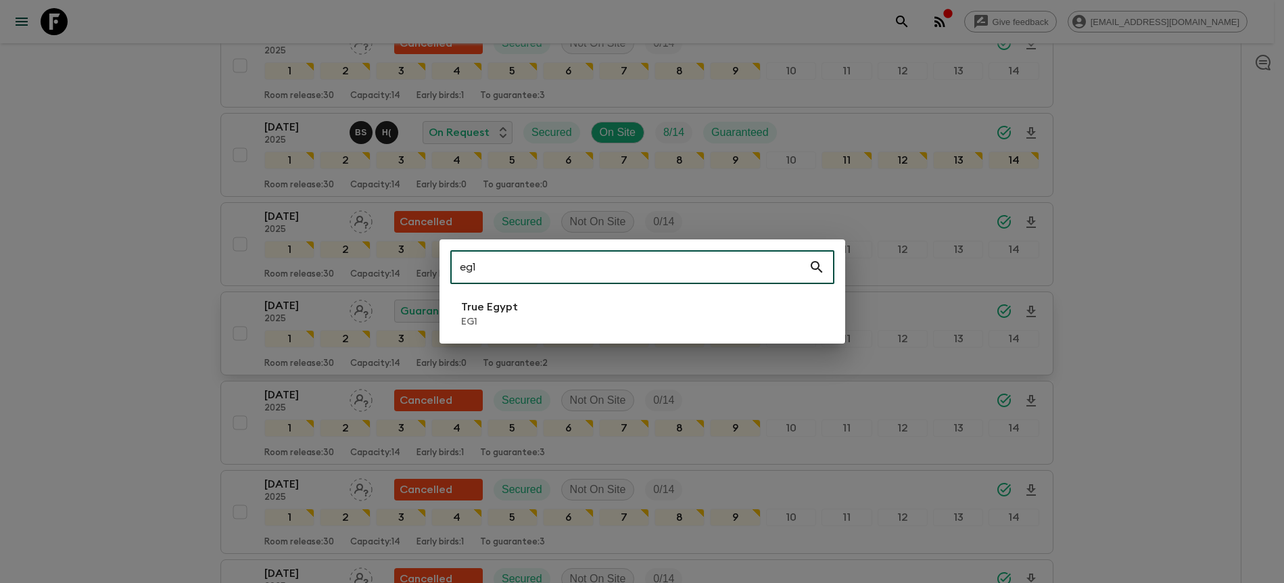
type input "eg1"
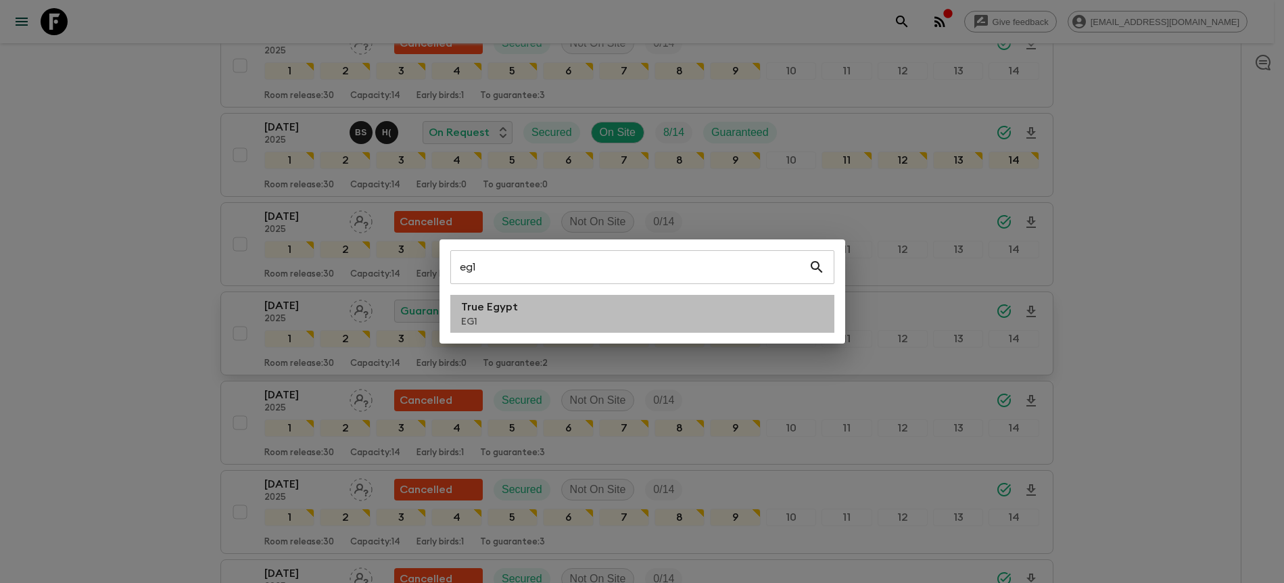
click at [613, 299] on li "True Egypt EG1" at bounding box center [642, 314] width 384 height 38
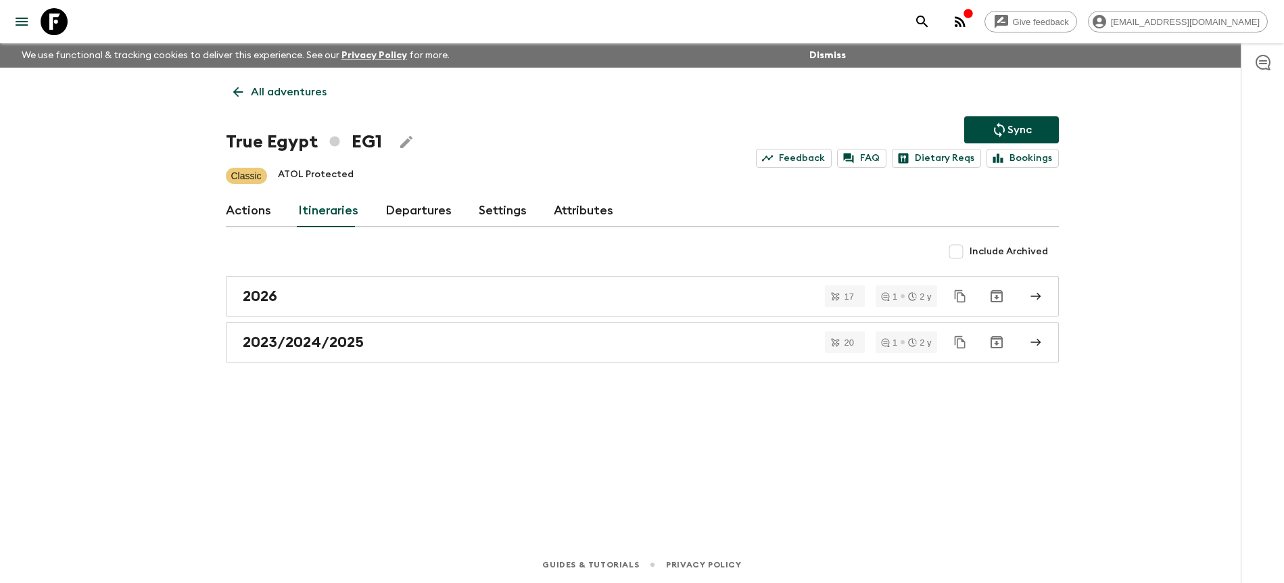
click at [417, 211] on link "Departures" at bounding box center [418, 211] width 66 height 32
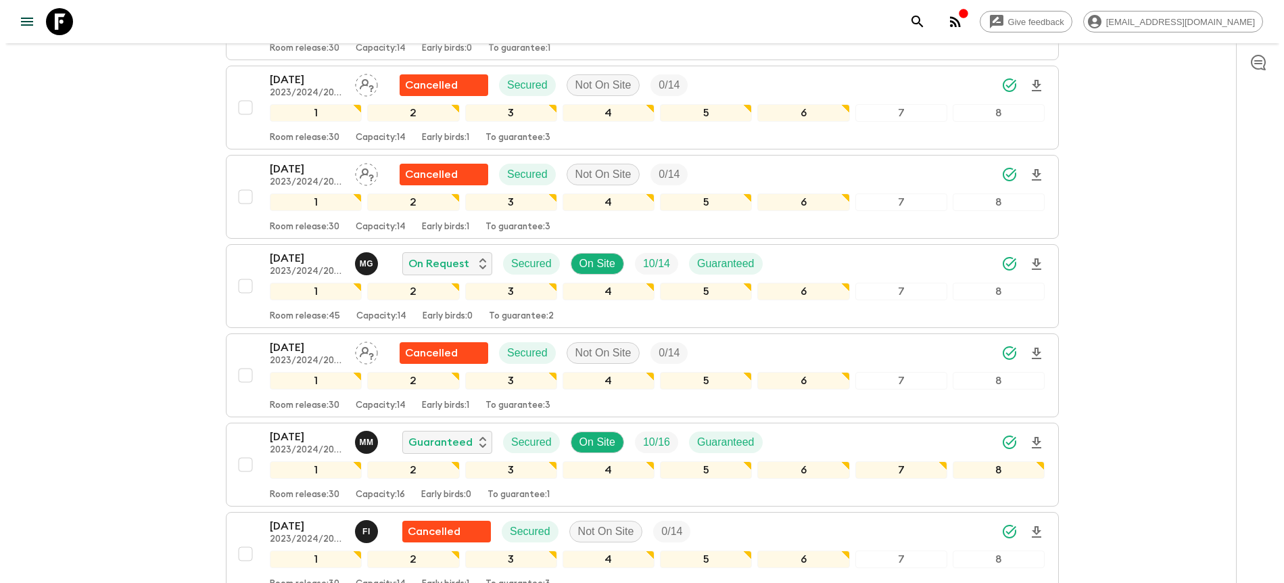
scroll to position [1281, 0]
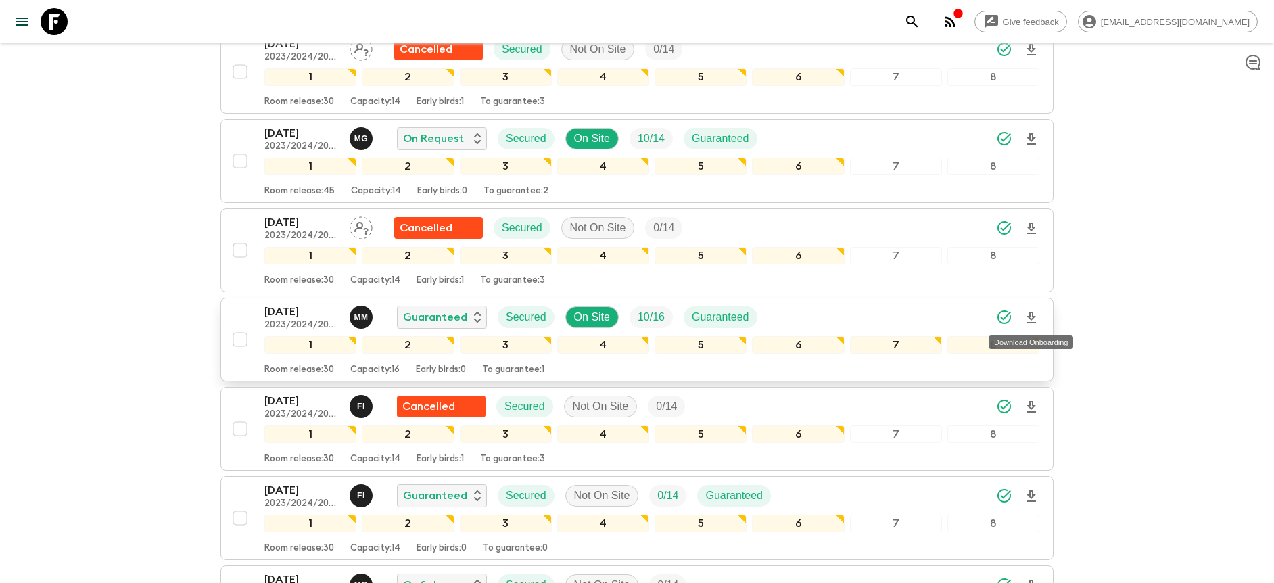
click at [1030, 317] on icon "Download Onboarding" at bounding box center [1031, 318] width 16 height 16
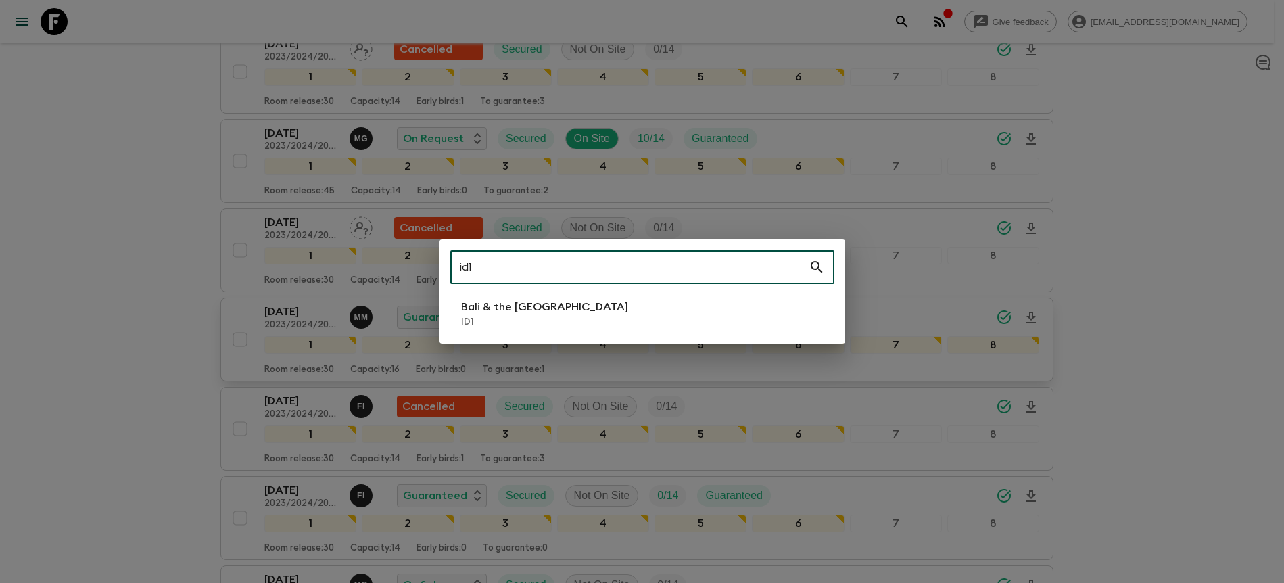
type input "id1"
click at [586, 312] on li "Bali & the [GEOGRAPHIC_DATA] ID1" at bounding box center [642, 314] width 384 height 38
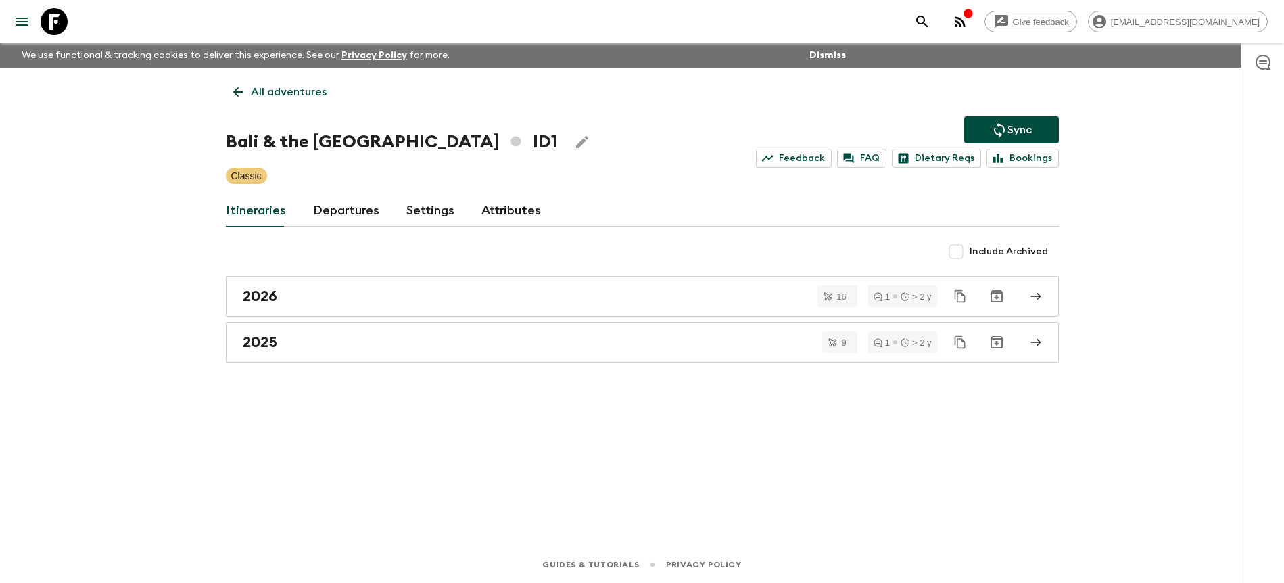
click at [375, 200] on link "Departures" at bounding box center [346, 211] width 66 height 32
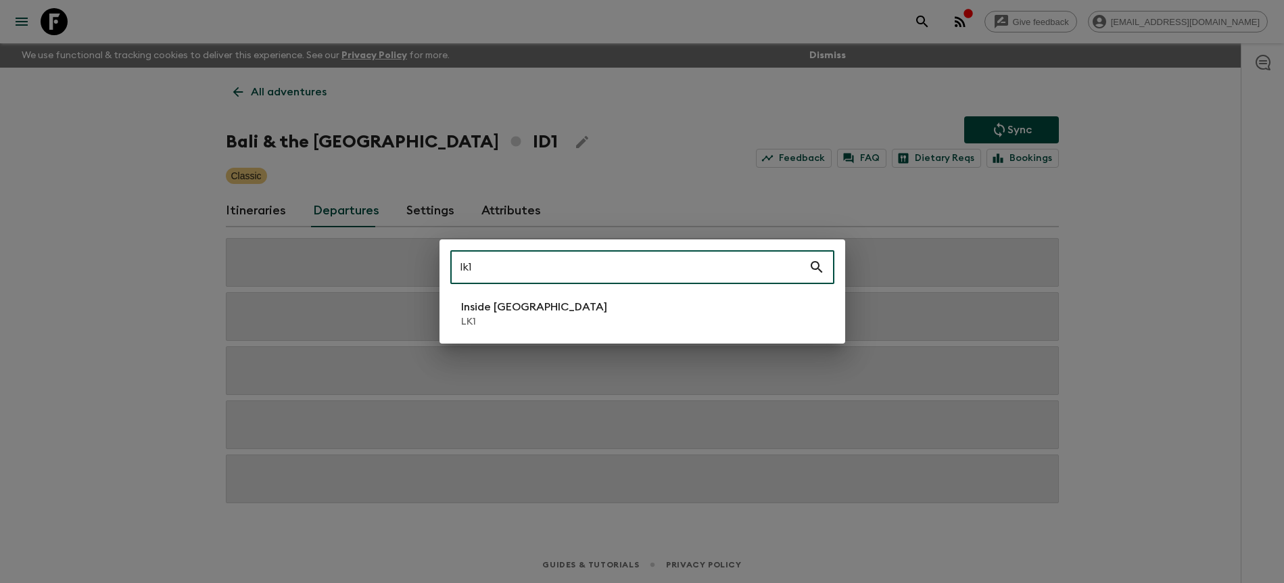
type input "lk1"
click at [507, 337] on div "lk1 ​ Inside [GEOGRAPHIC_DATA] LK1" at bounding box center [643, 291] width 406 height 104
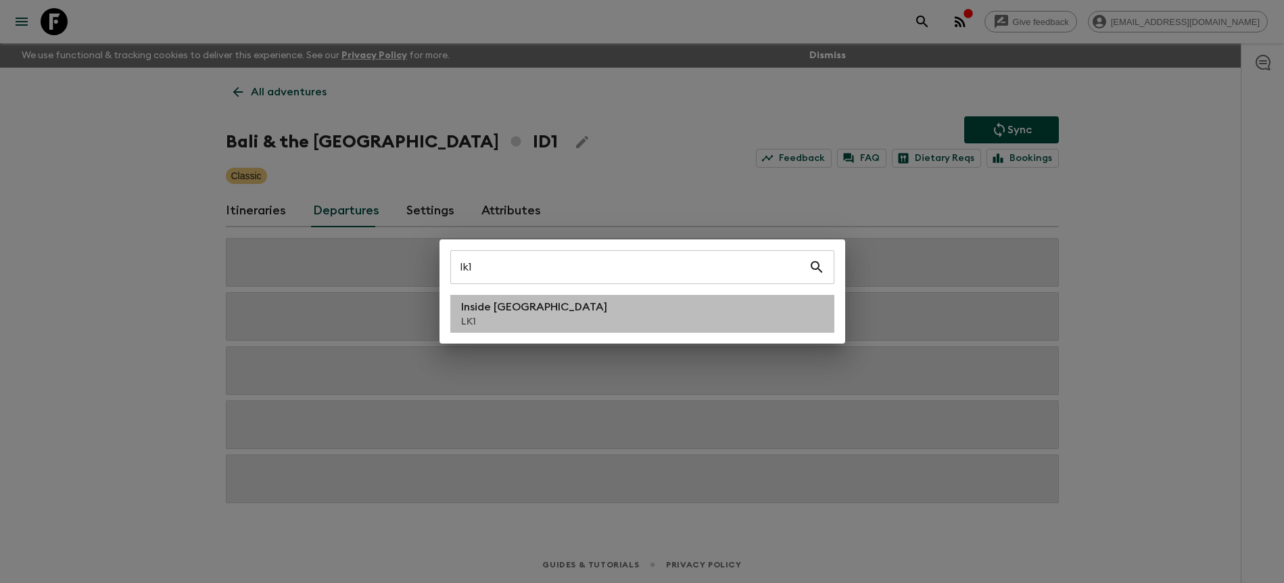
click at [508, 326] on p "LK1" at bounding box center [534, 322] width 146 height 14
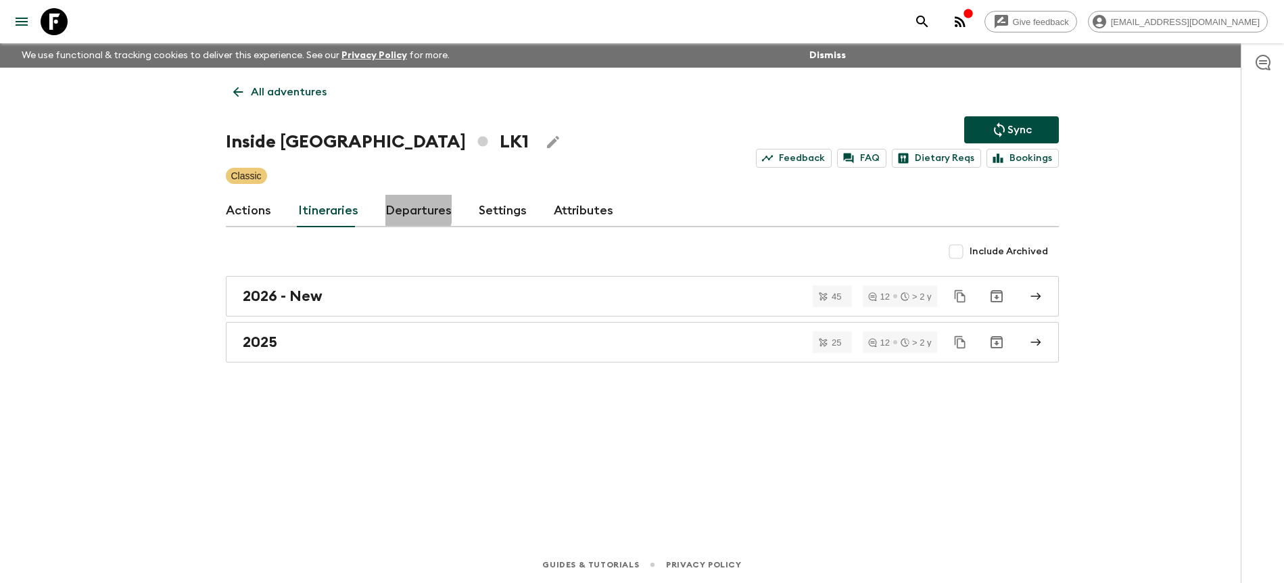
click at [392, 205] on link "Departures" at bounding box center [418, 211] width 66 height 32
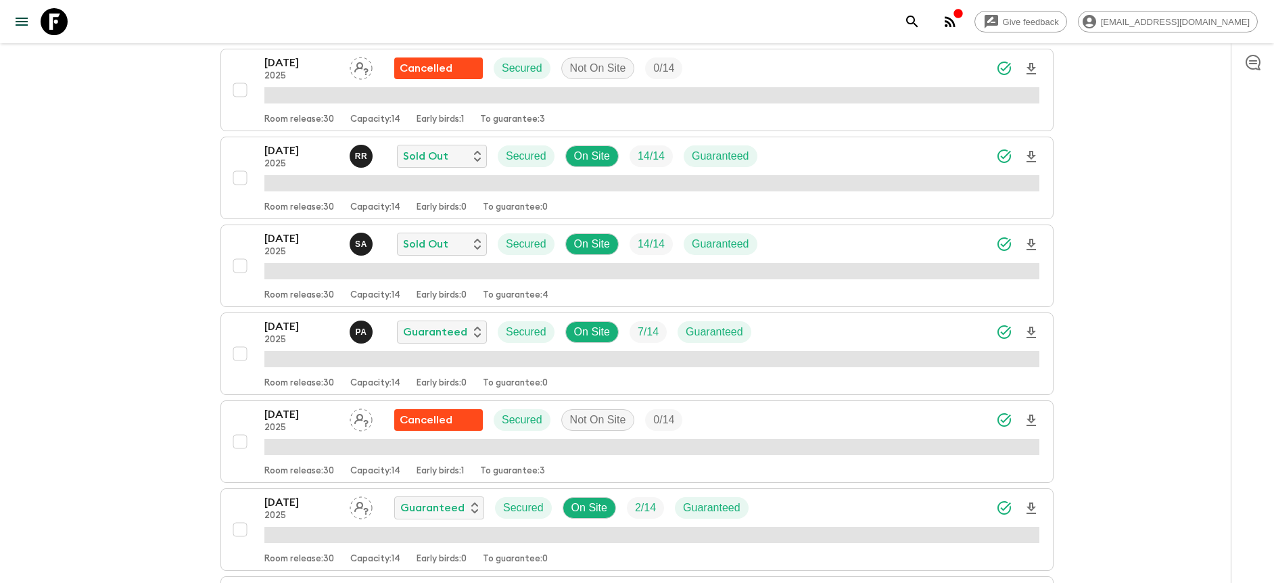
scroll to position [1516, 0]
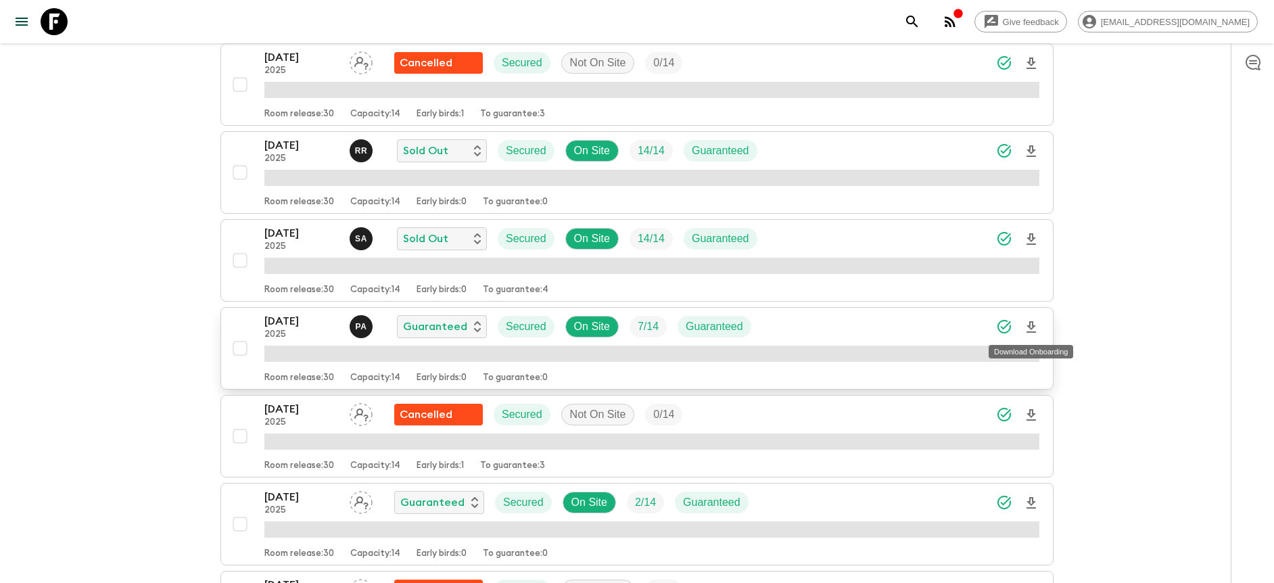
click at [1029, 327] on icon "Download Onboarding" at bounding box center [1031, 327] width 16 height 16
